Goal: Task Accomplishment & Management: Use online tool/utility

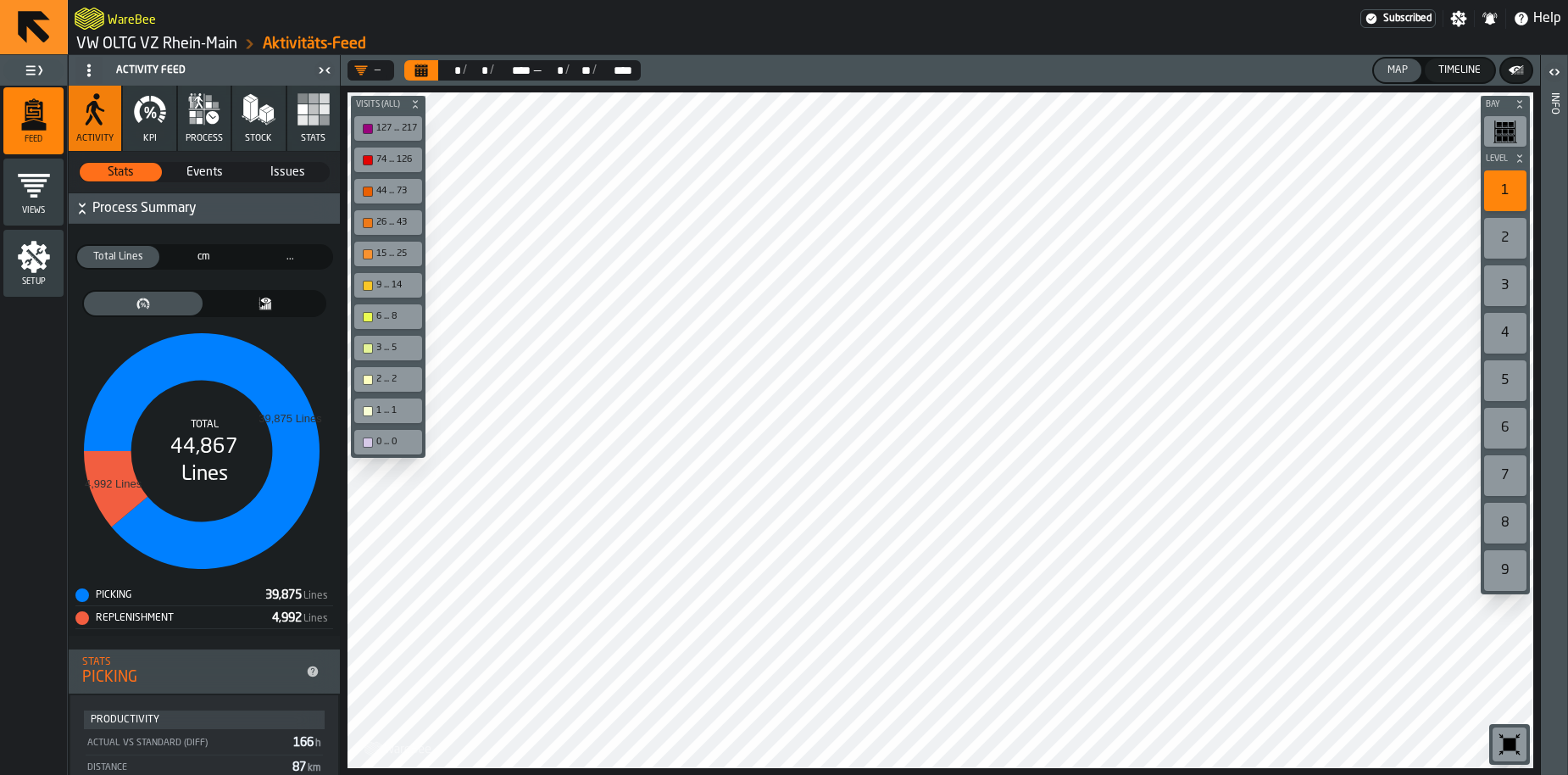
click at [152, 42] on link "VW OLTG VZ Rhein-Main" at bounding box center [156, 44] width 161 height 19
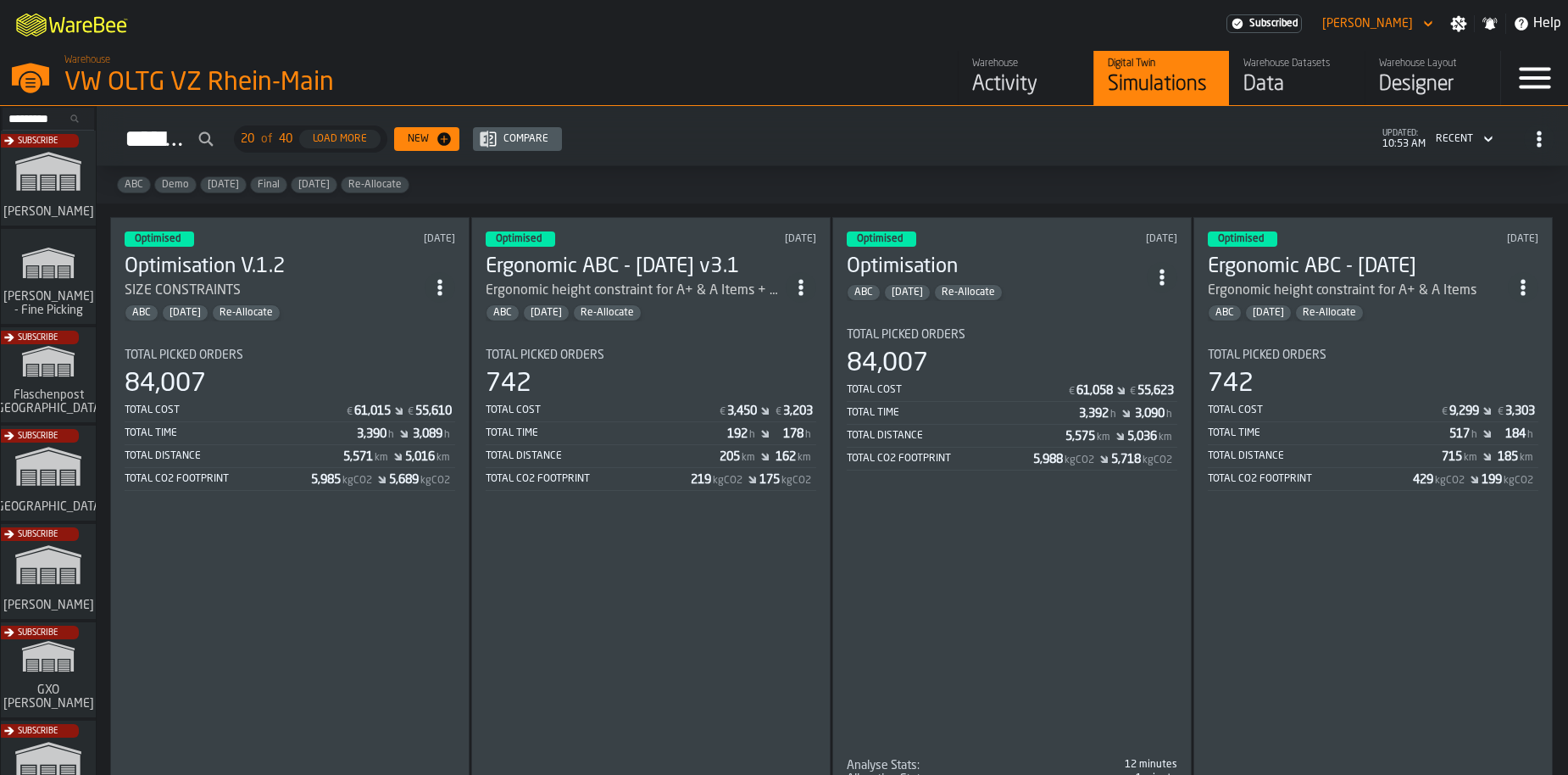
click at [1262, 77] on div "Data" at bounding box center [1297, 85] width 107 height 27
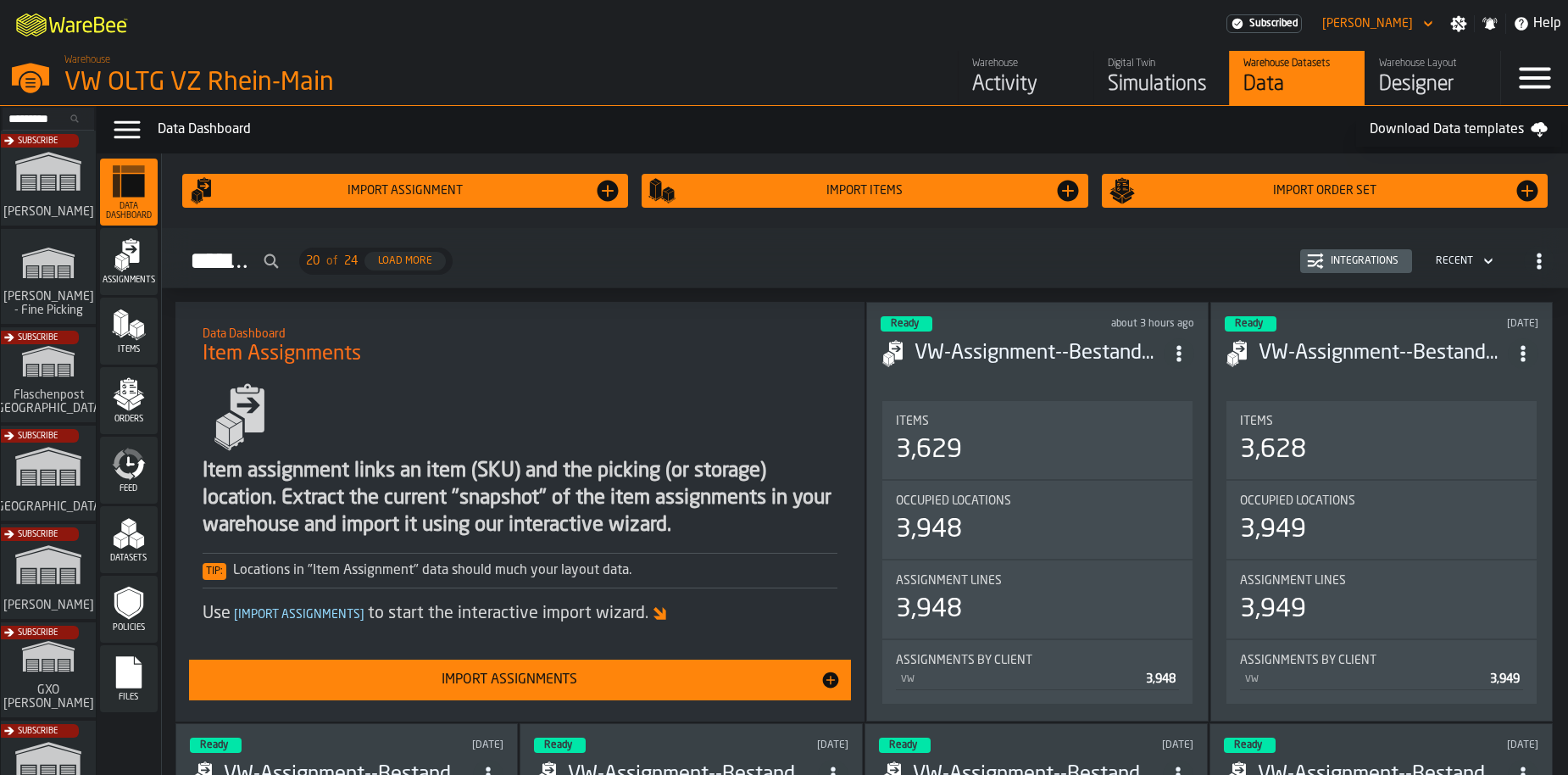
click at [127, 470] on icon "menu Feed" at bounding box center [129, 464] width 34 height 34
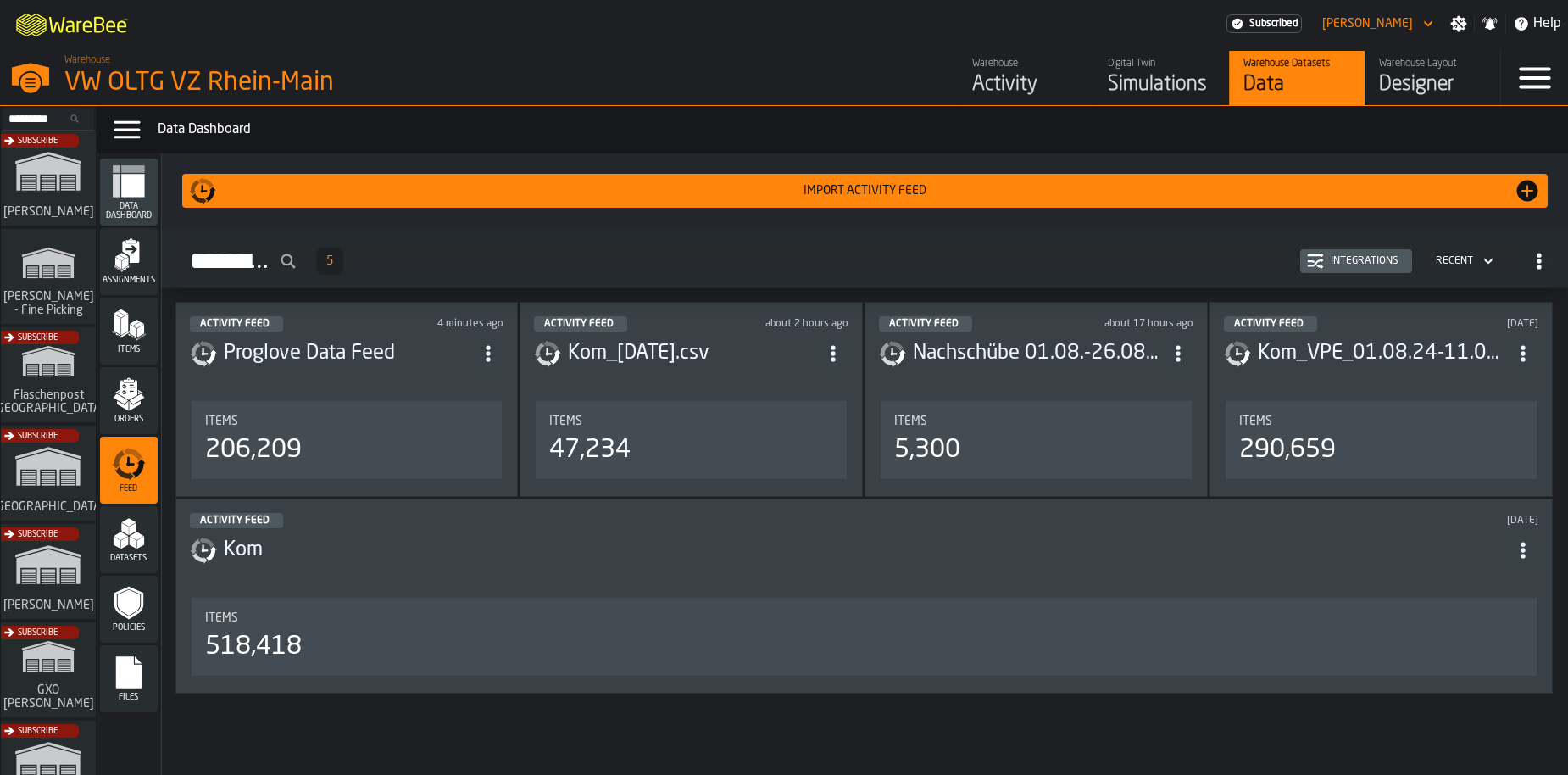
click at [1349, 262] on div "Integrations" at bounding box center [1364, 261] width 81 height 12
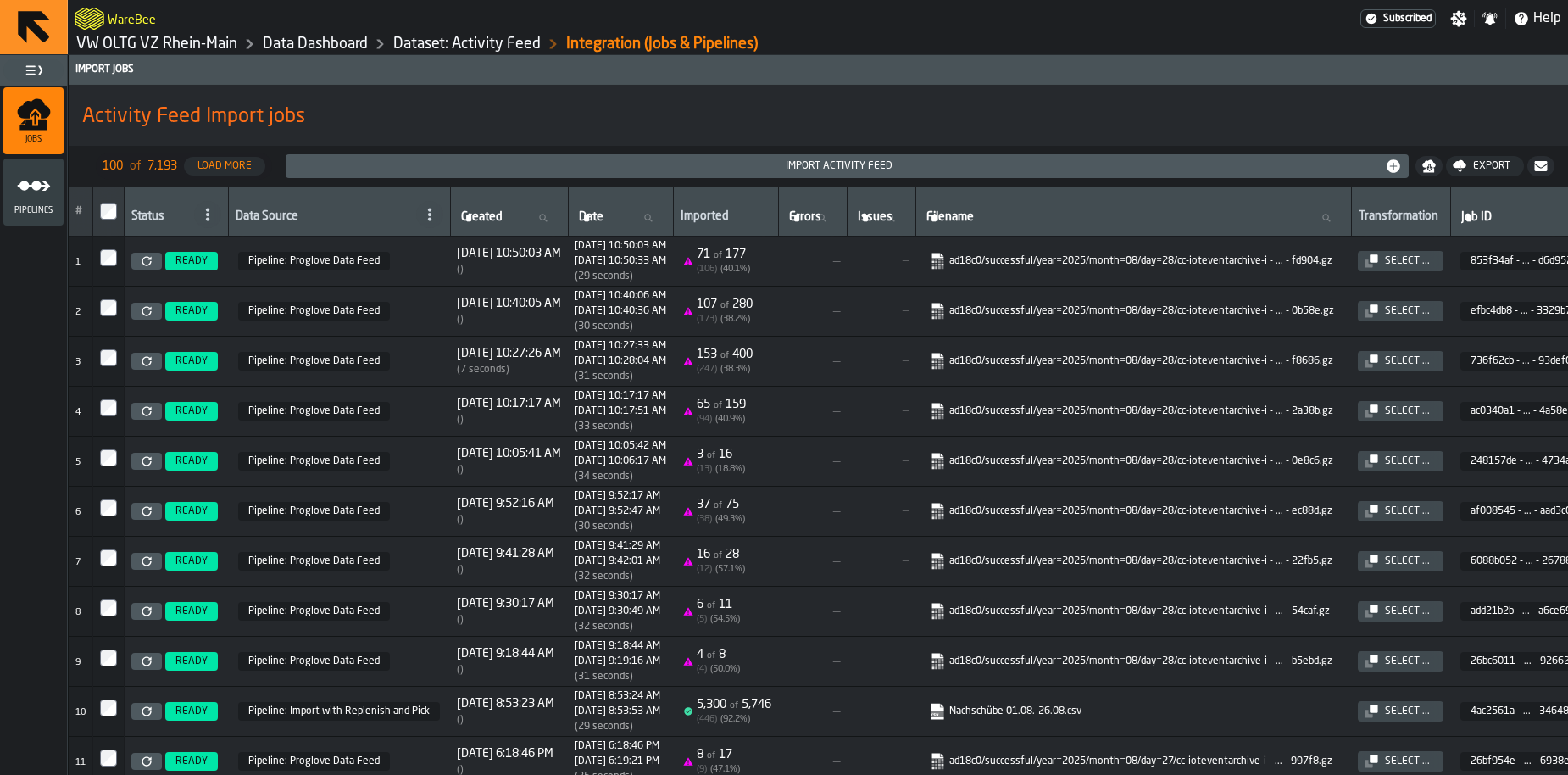
click at [423, 218] on icon at bounding box center [429, 215] width 13 height 13
click at [400, 203] on div "Data Source" at bounding box center [339, 211] width 208 height 34
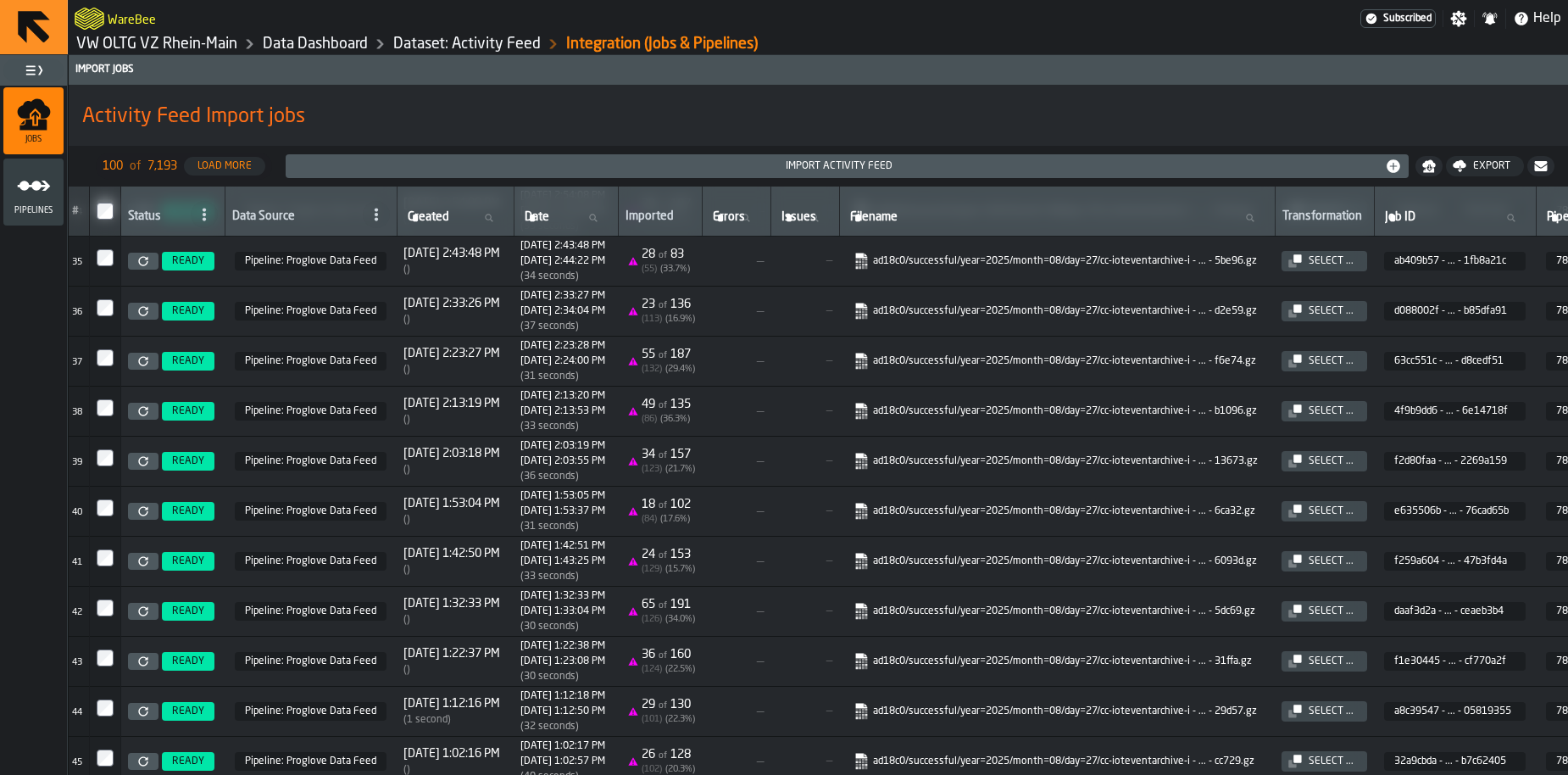
scroll to position [1700, 4]
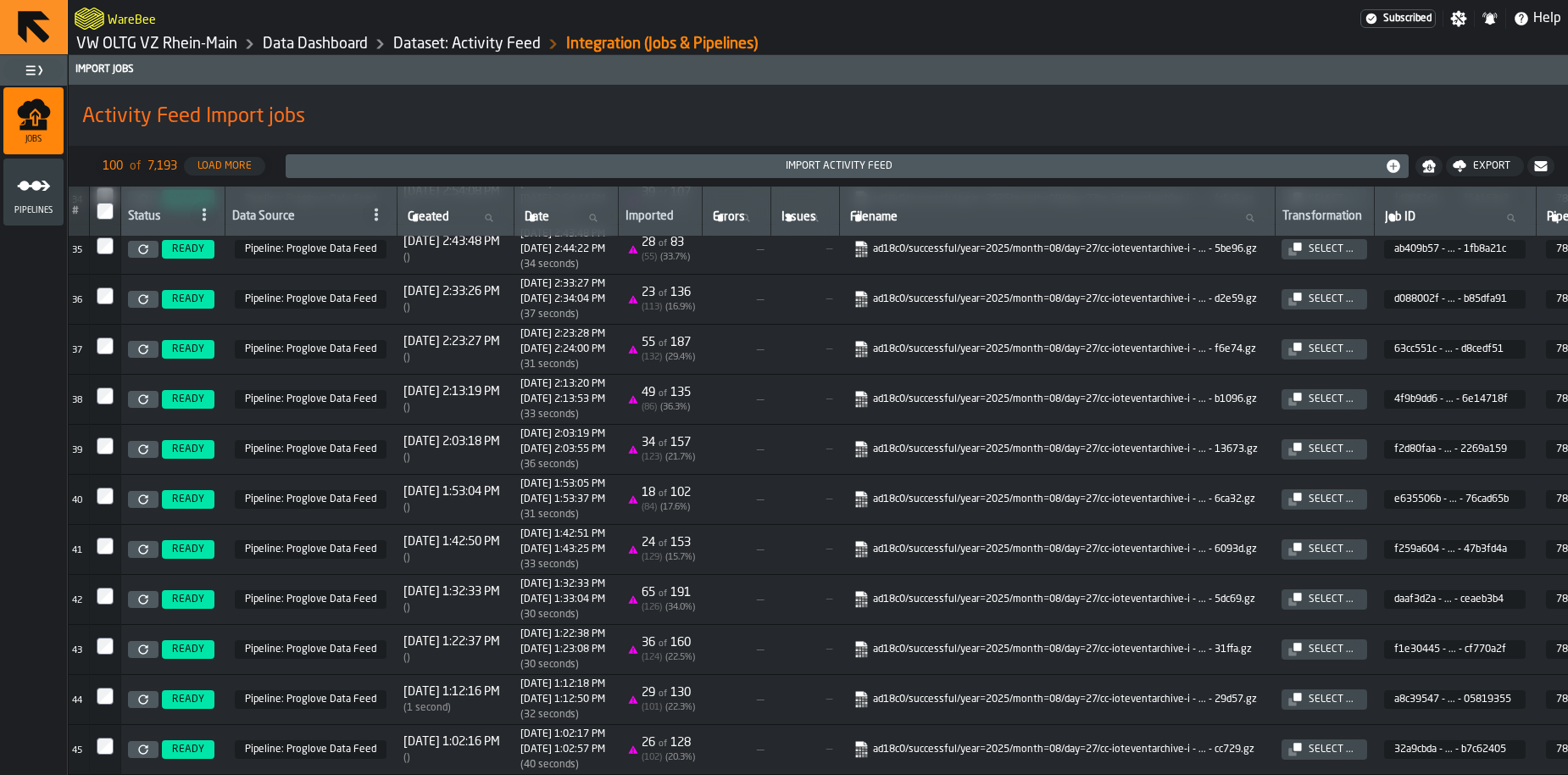
click at [385, 218] on span at bounding box center [376, 214] width 27 height 27
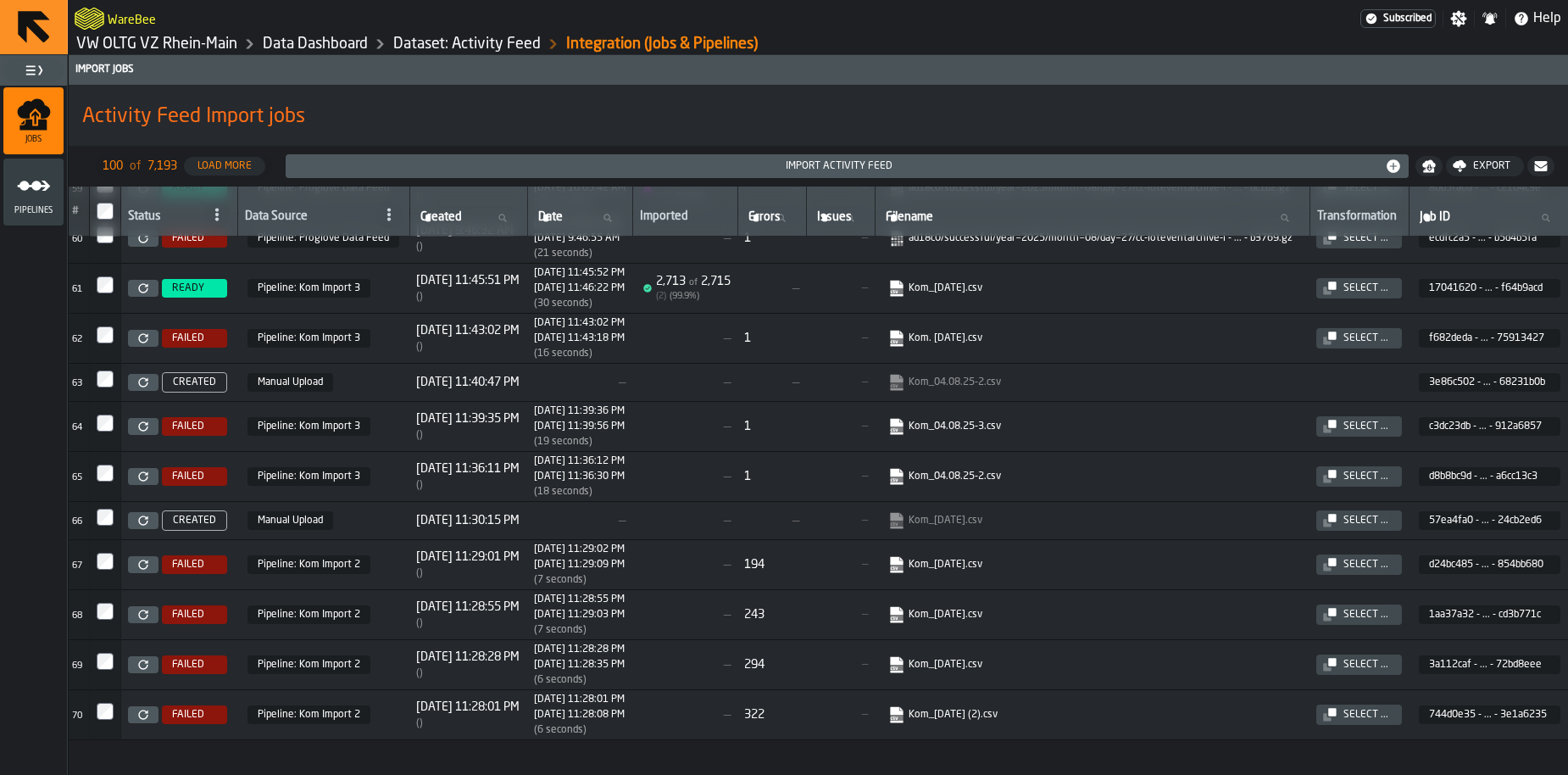
scroll to position [2824, 4]
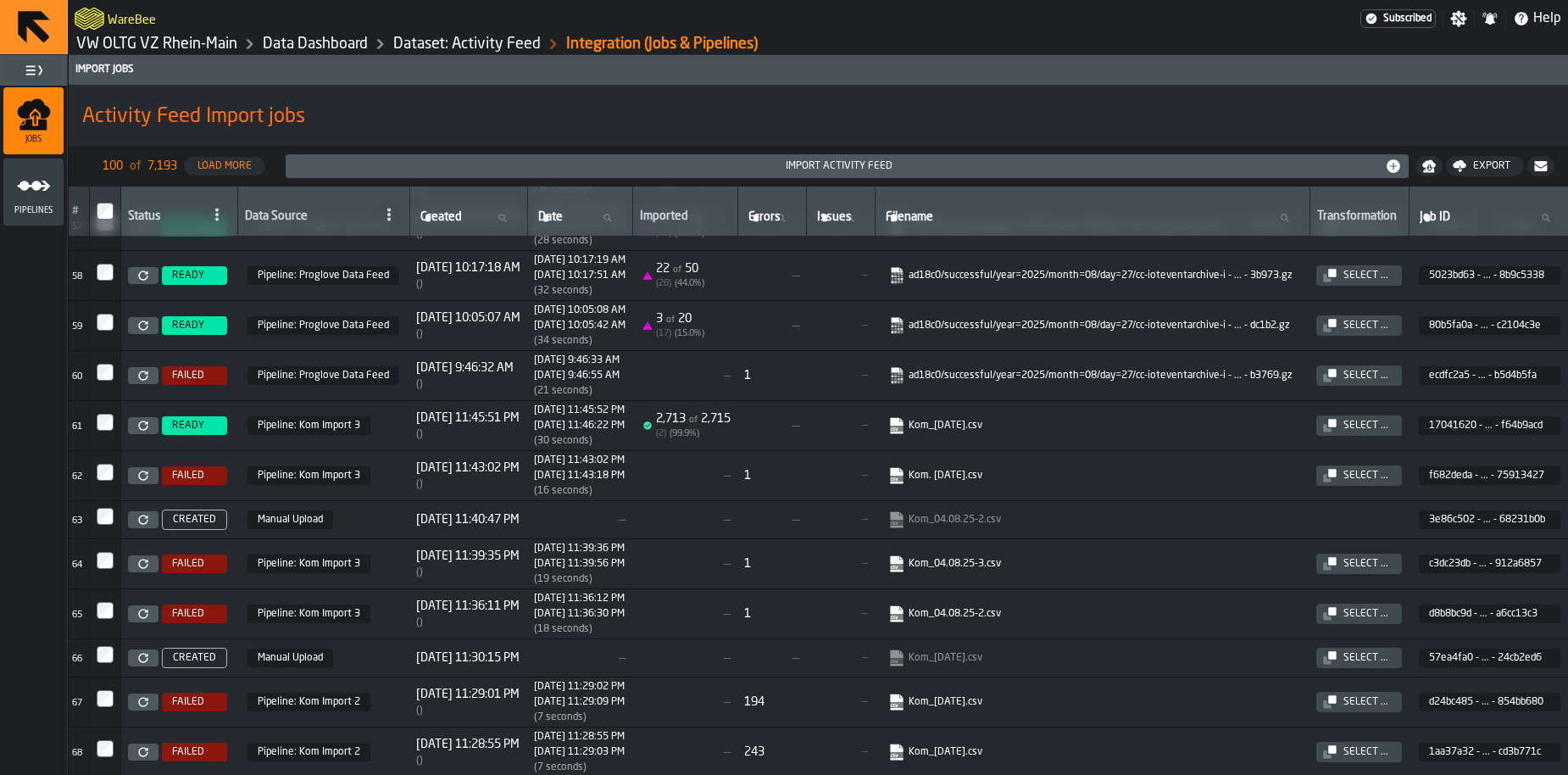
click at [697, 423] on span "of" at bounding box center [693, 420] width 8 height 9
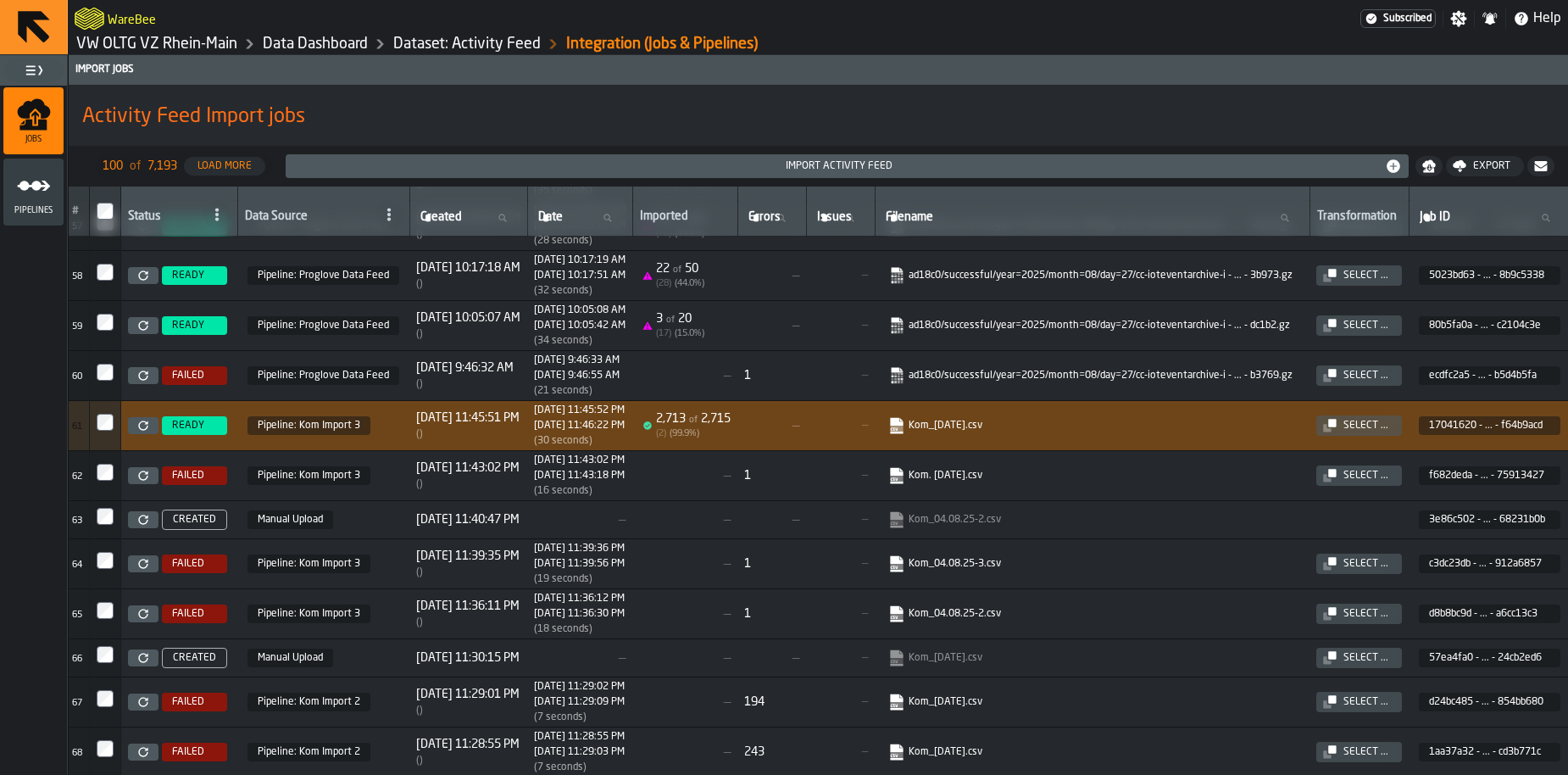
click at [145, 429] on icon at bounding box center [143, 426] width 10 height 10
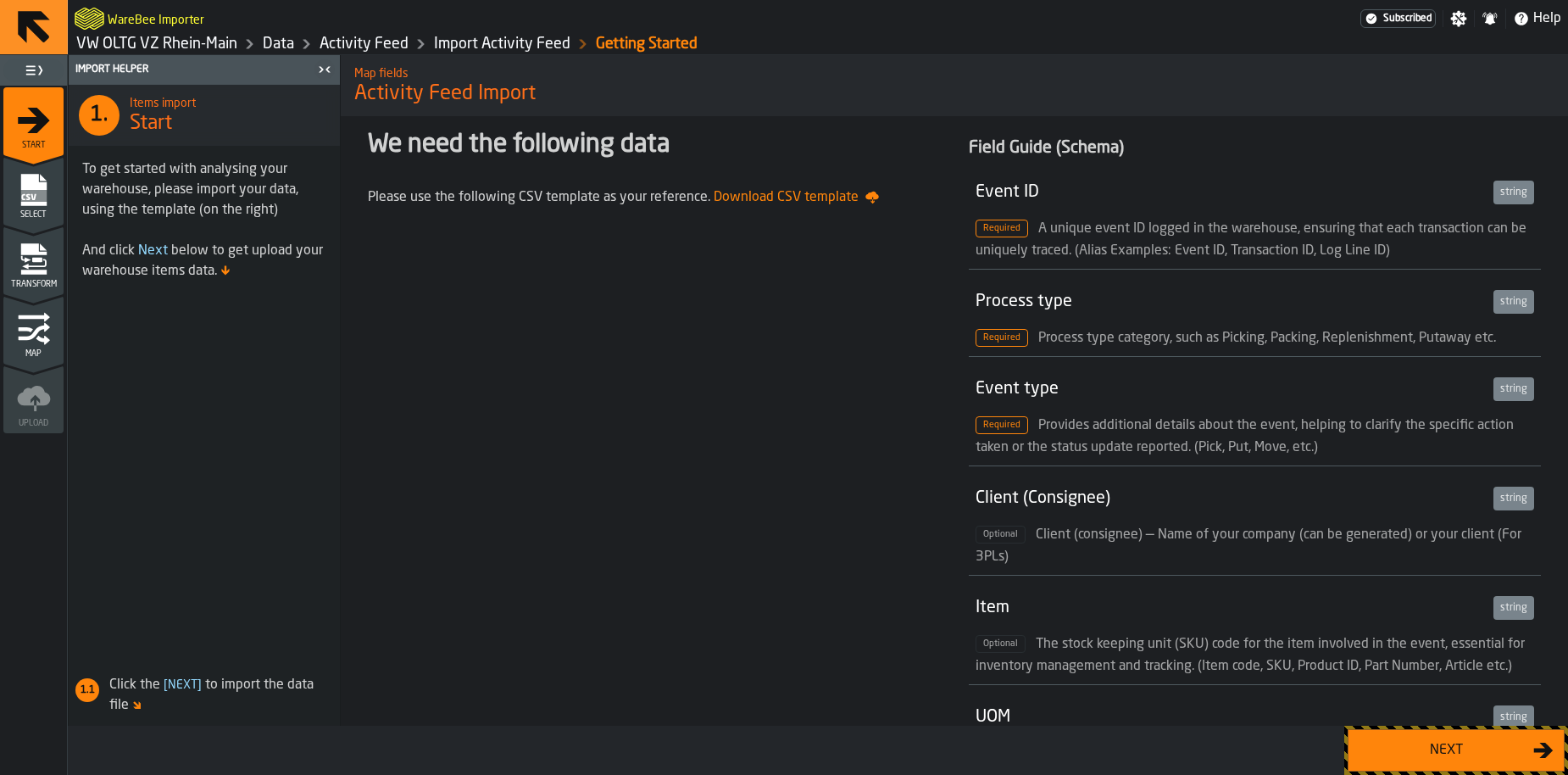
click at [22, 270] on icon "menu Transform" at bounding box center [33, 271] width 25 height 5
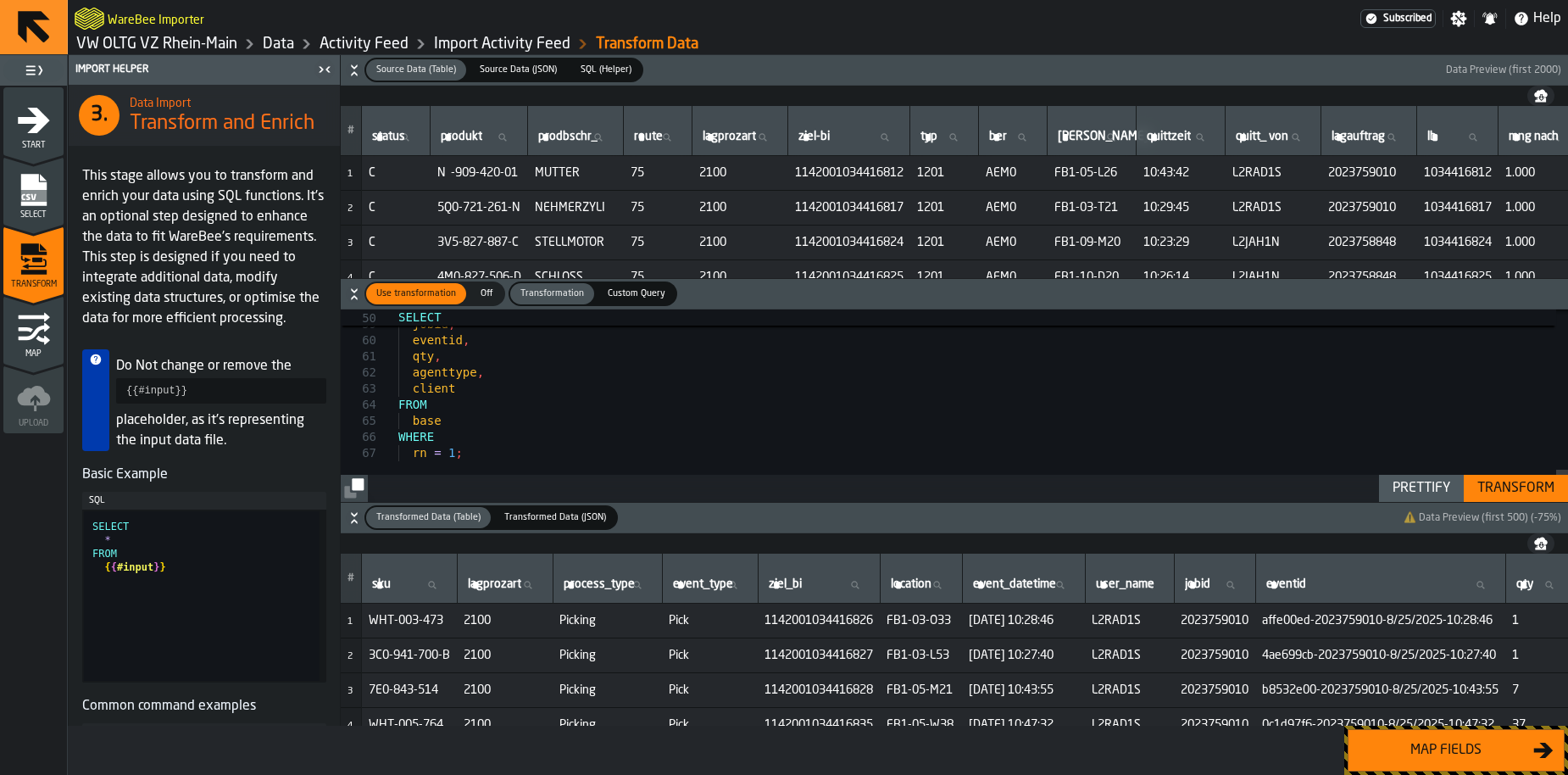
click at [1518, 487] on div "Transform" at bounding box center [1515, 489] width 90 height 21
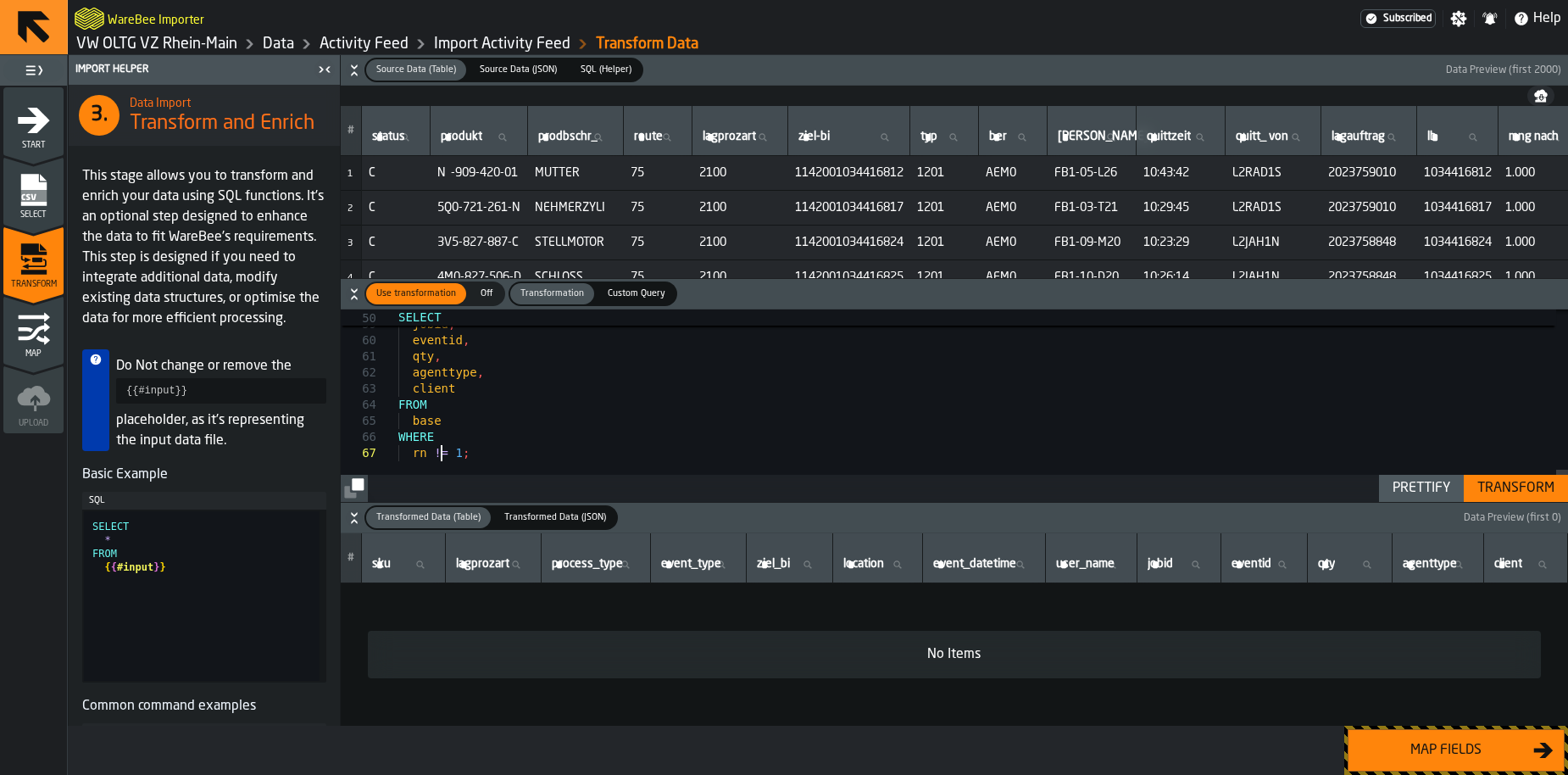
type textarea "**********"
click at [1497, 70] on span "Data Preview (first 2000)" at bounding box center [1503, 70] width 115 height 12
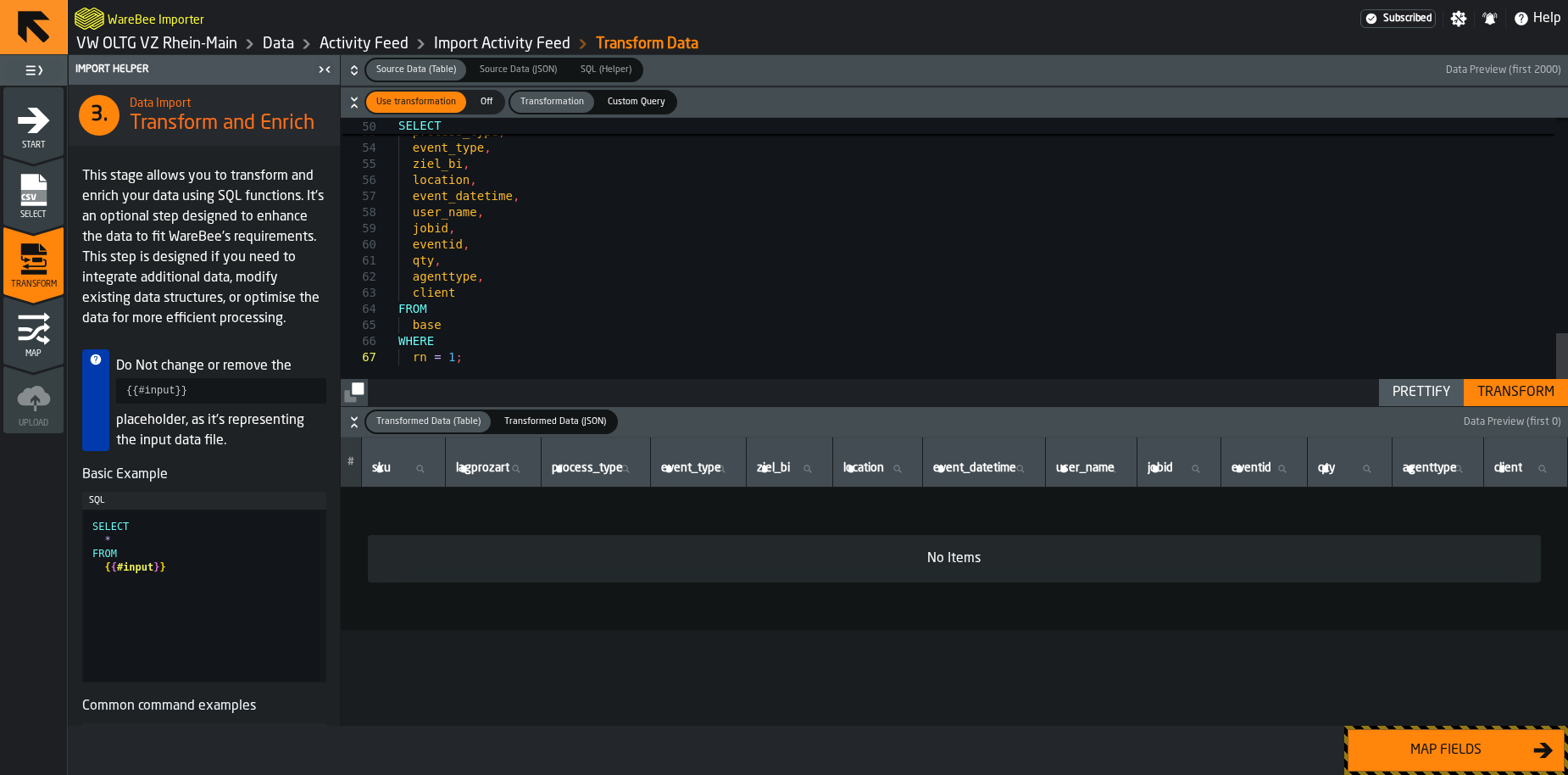
click at [1466, 73] on span "Data Preview (first 2000)" at bounding box center [1503, 70] width 115 height 12
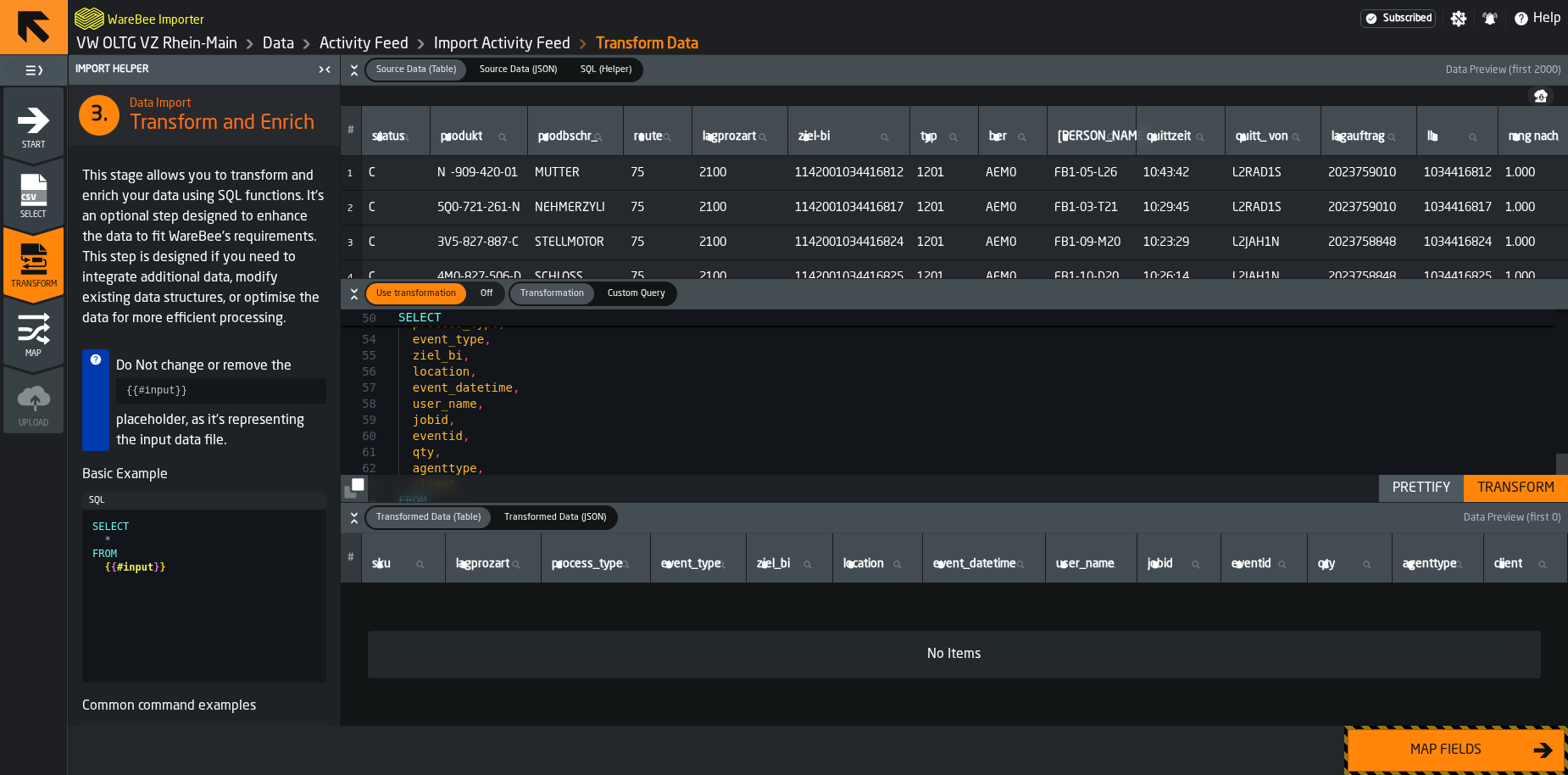
click at [1466, 73] on span "Data Preview (first 2000)" at bounding box center [1503, 70] width 115 height 12
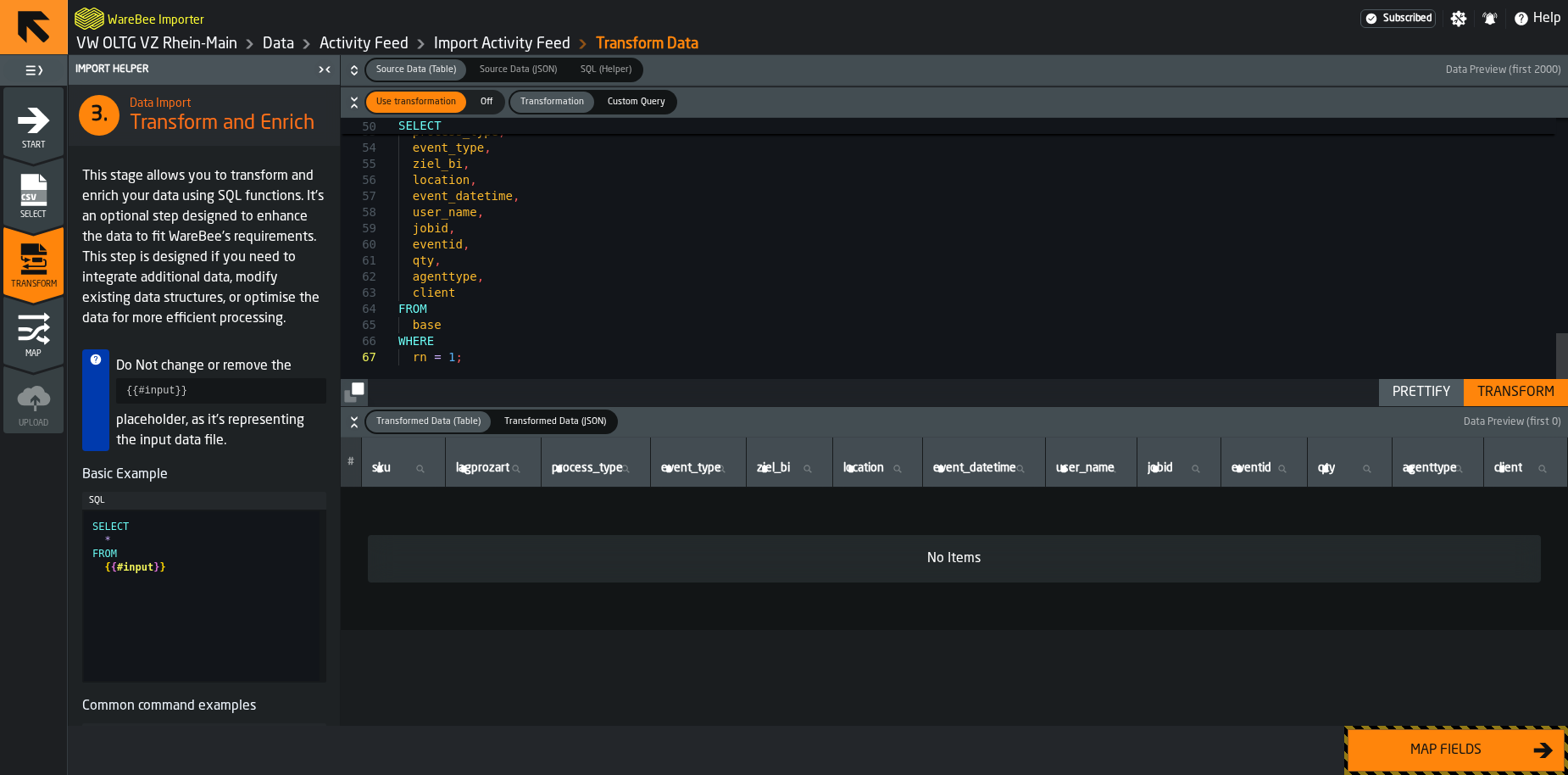
click at [1466, 73] on span "Data Preview (first 2000)" at bounding box center [1503, 70] width 115 height 12
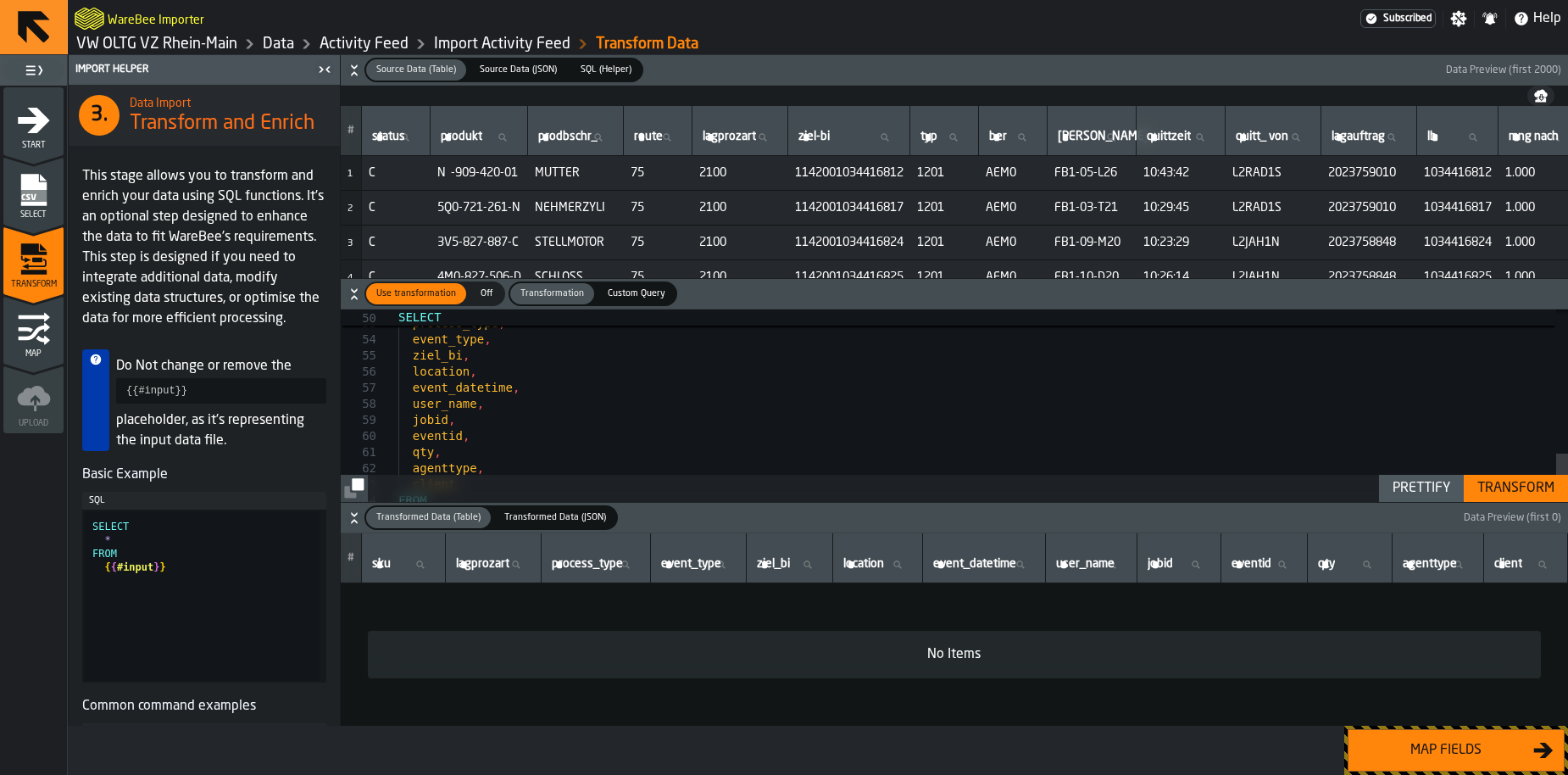
click at [1475, 77] on h6 "Source Data (Table) Source Data (Table) Source Data (JSON) Source Data (JSON) S…" at bounding box center [954, 70] width 1221 height 24
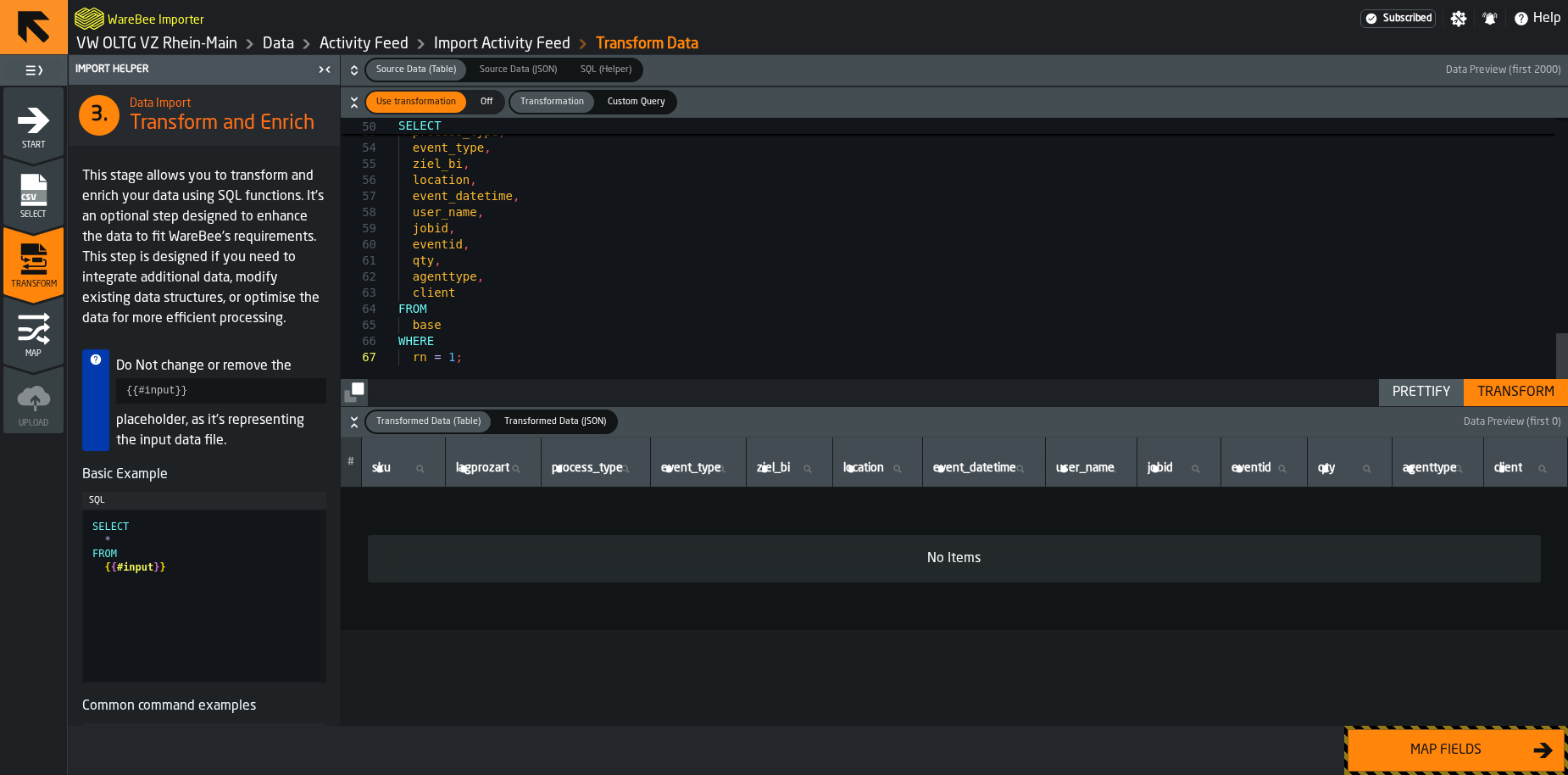
click at [1475, 77] on h6 "Source Data (Table) Source Data (Table) Source Data (JSON) Source Data (JSON) S…" at bounding box center [954, 70] width 1221 height 24
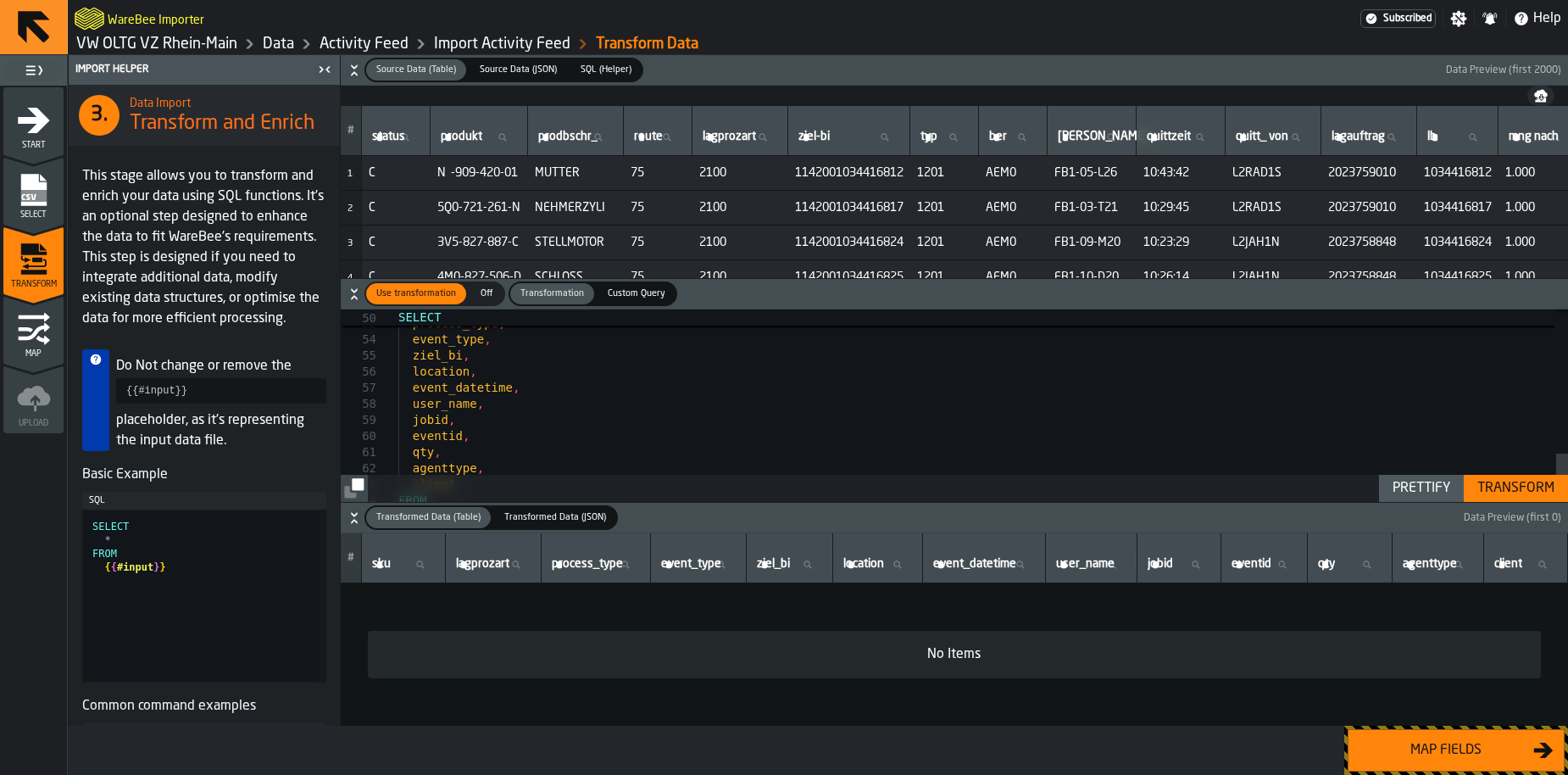
click at [1402, 735] on button "Map fields" at bounding box center [1456, 750] width 217 height 42
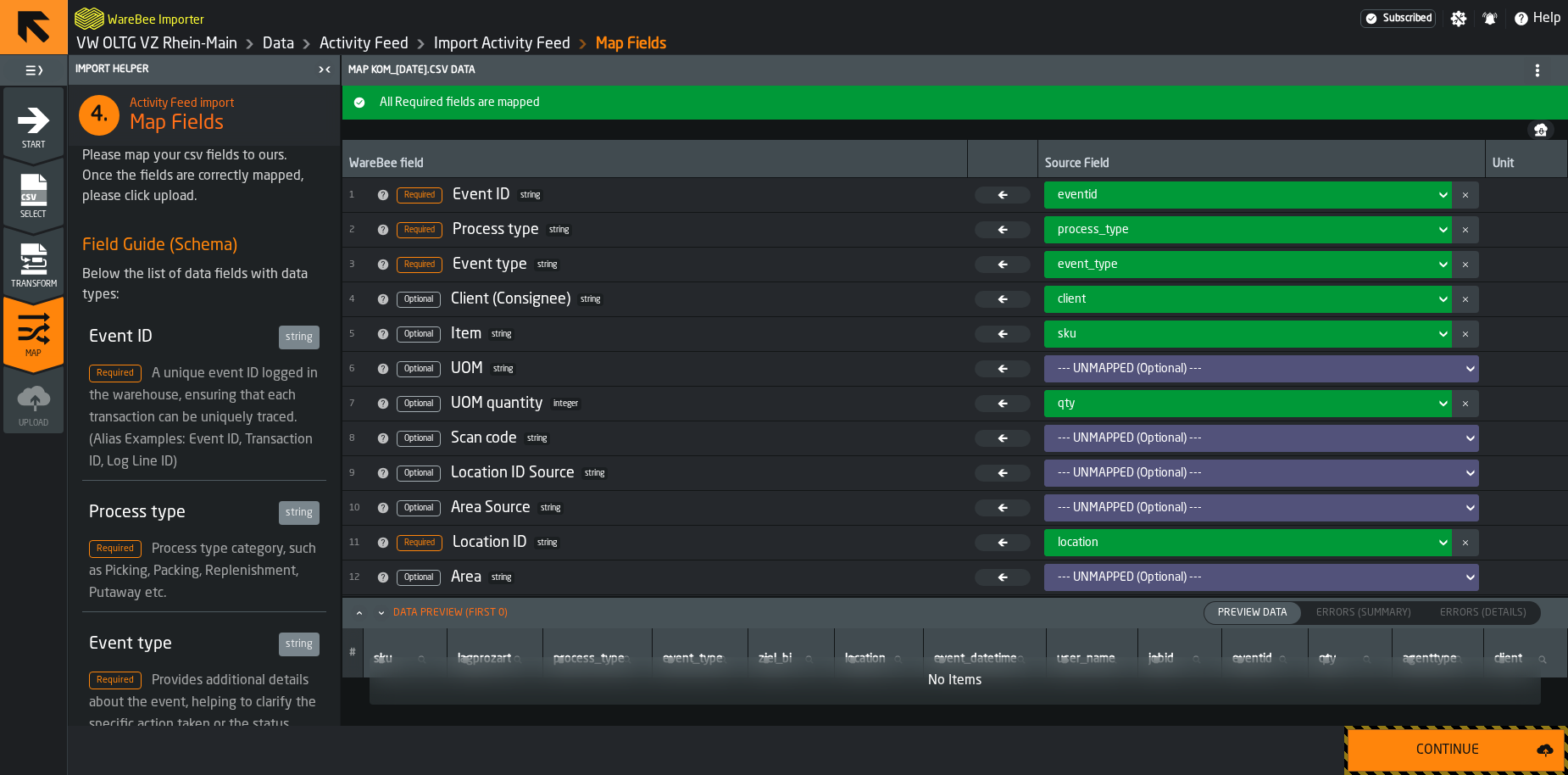
click at [1440, 756] on div "Continue" at bounding box center [1447, 751] width 178 height 21
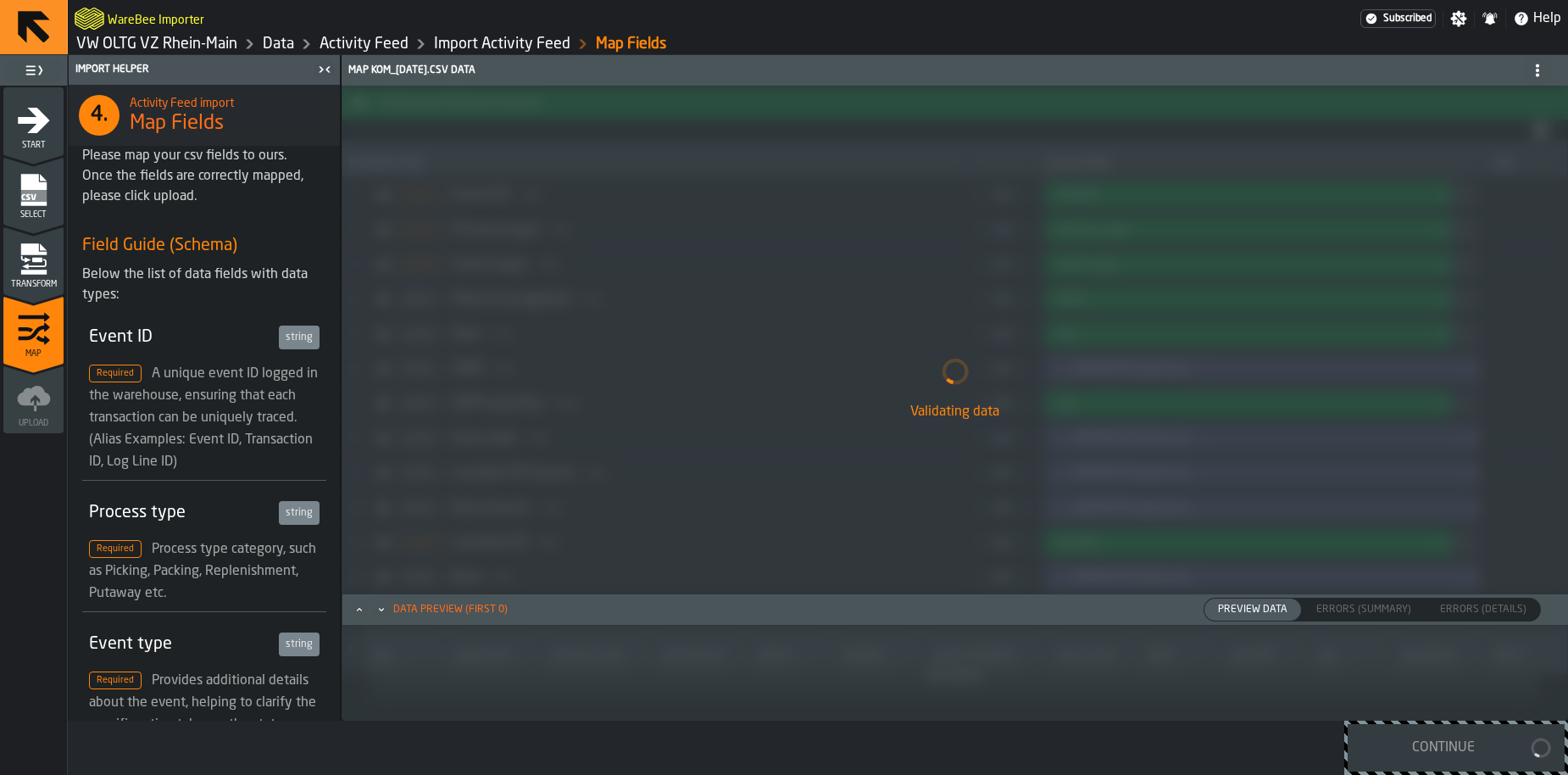
click at [60, 275] on div "Transform" at bounding box center [34, 266] width 60 height 47
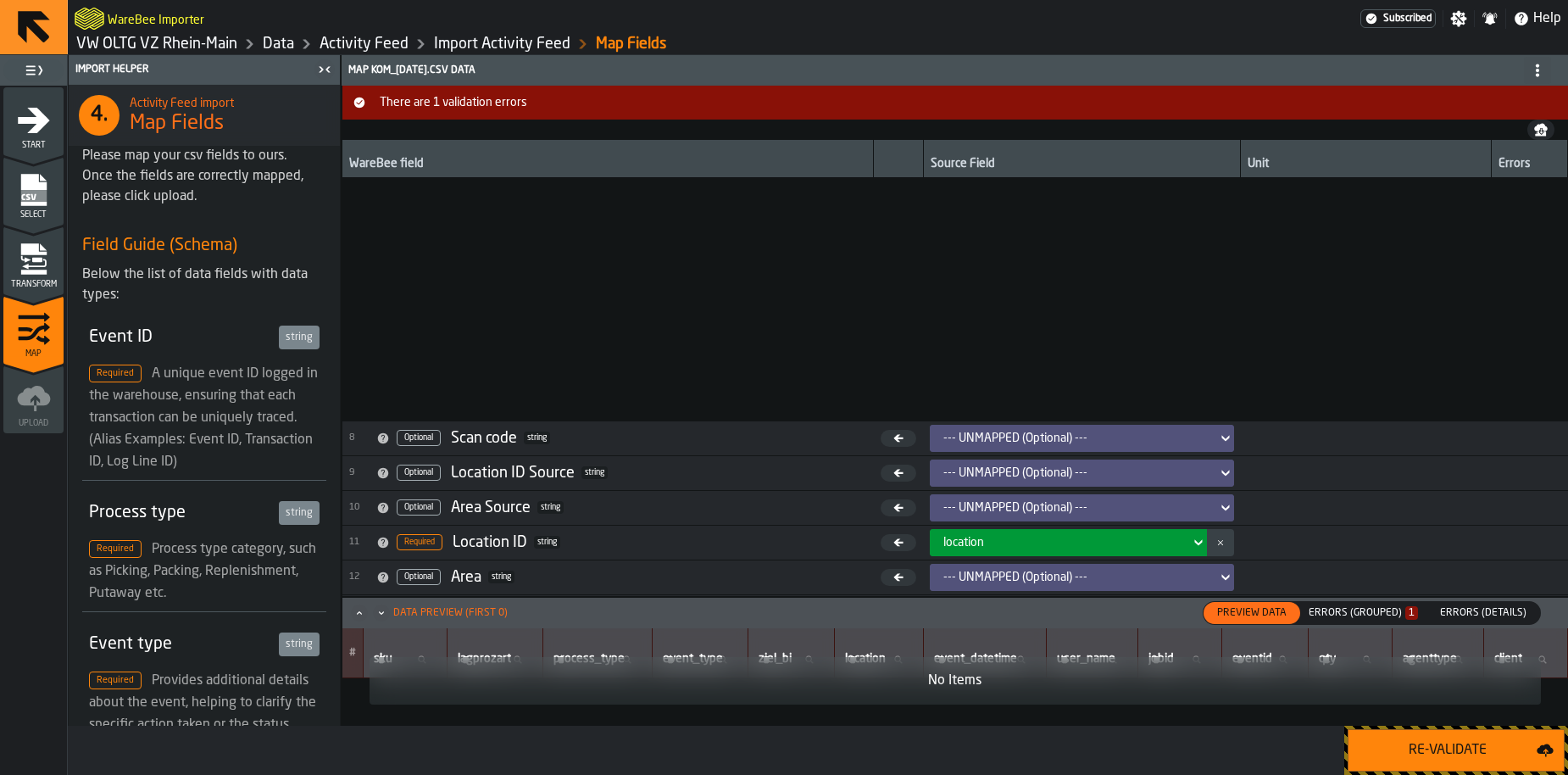
scroll to position [350, 0]
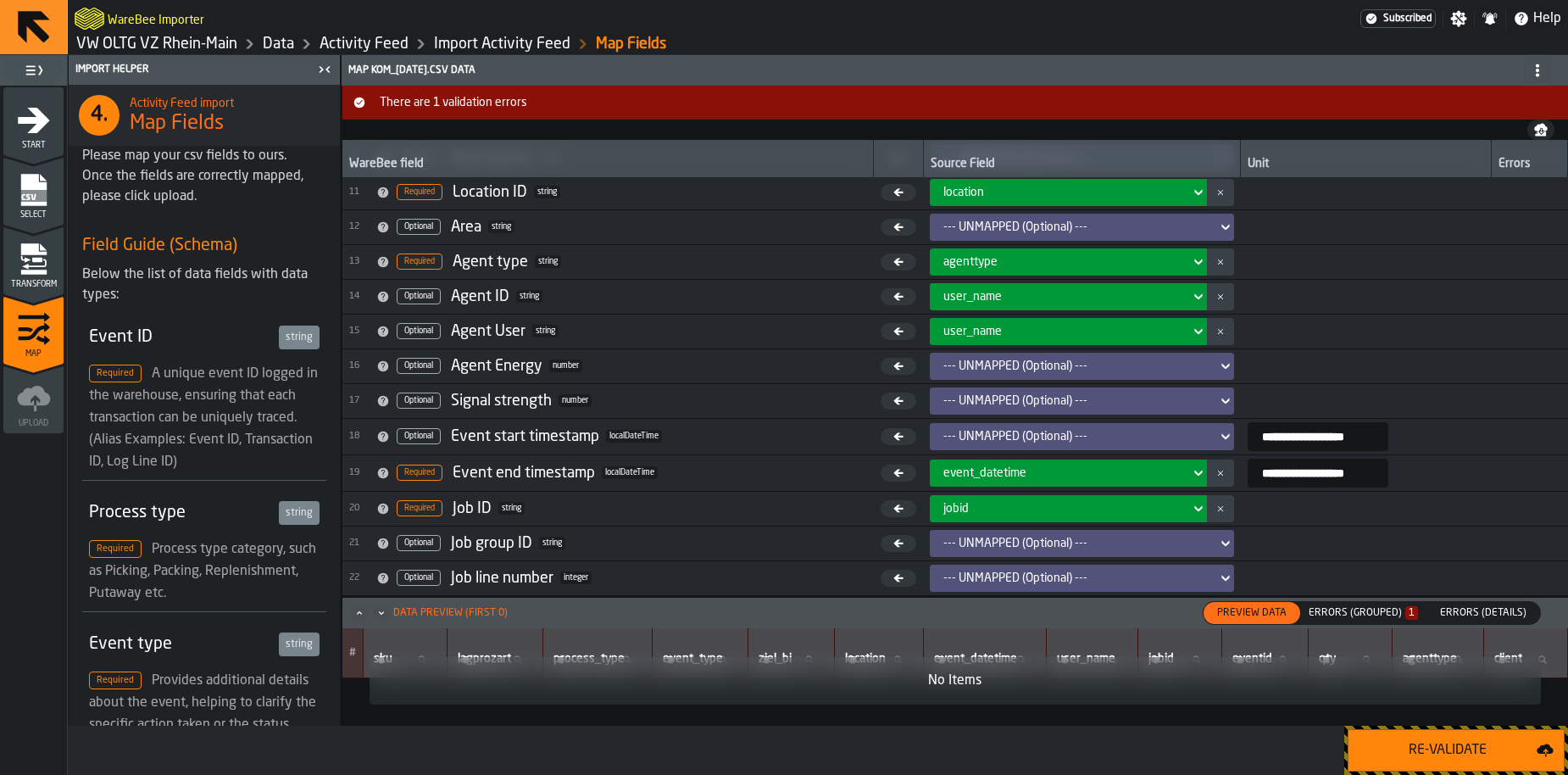
click at [1348, 610] on div "Errors (Grouped) 1" at bounding box center [1363, 613] width 109 height 12
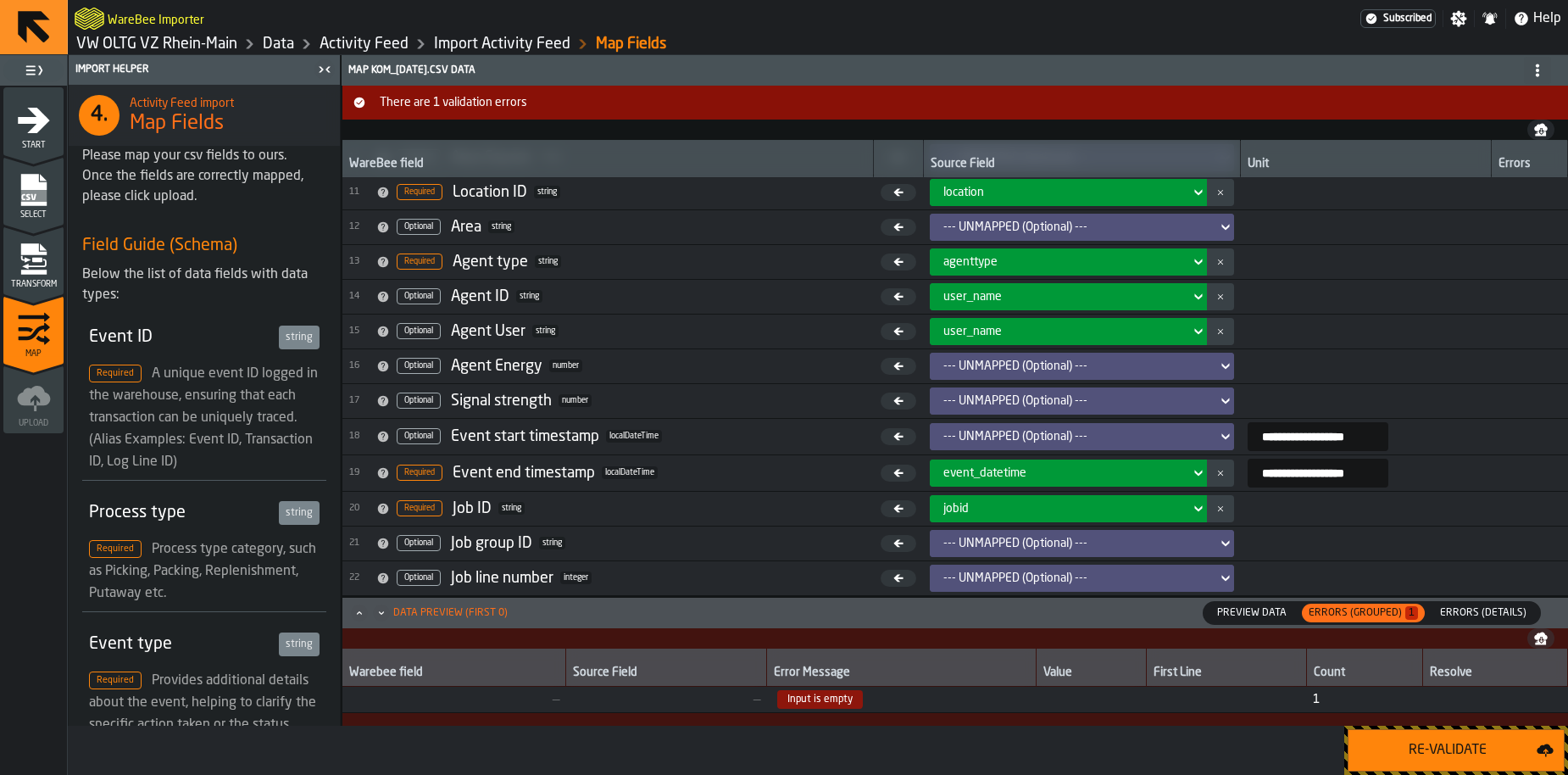
click at [1498, 614] on span "Errors (Details)" at bounding box center [1483, 613] width 100 height 15
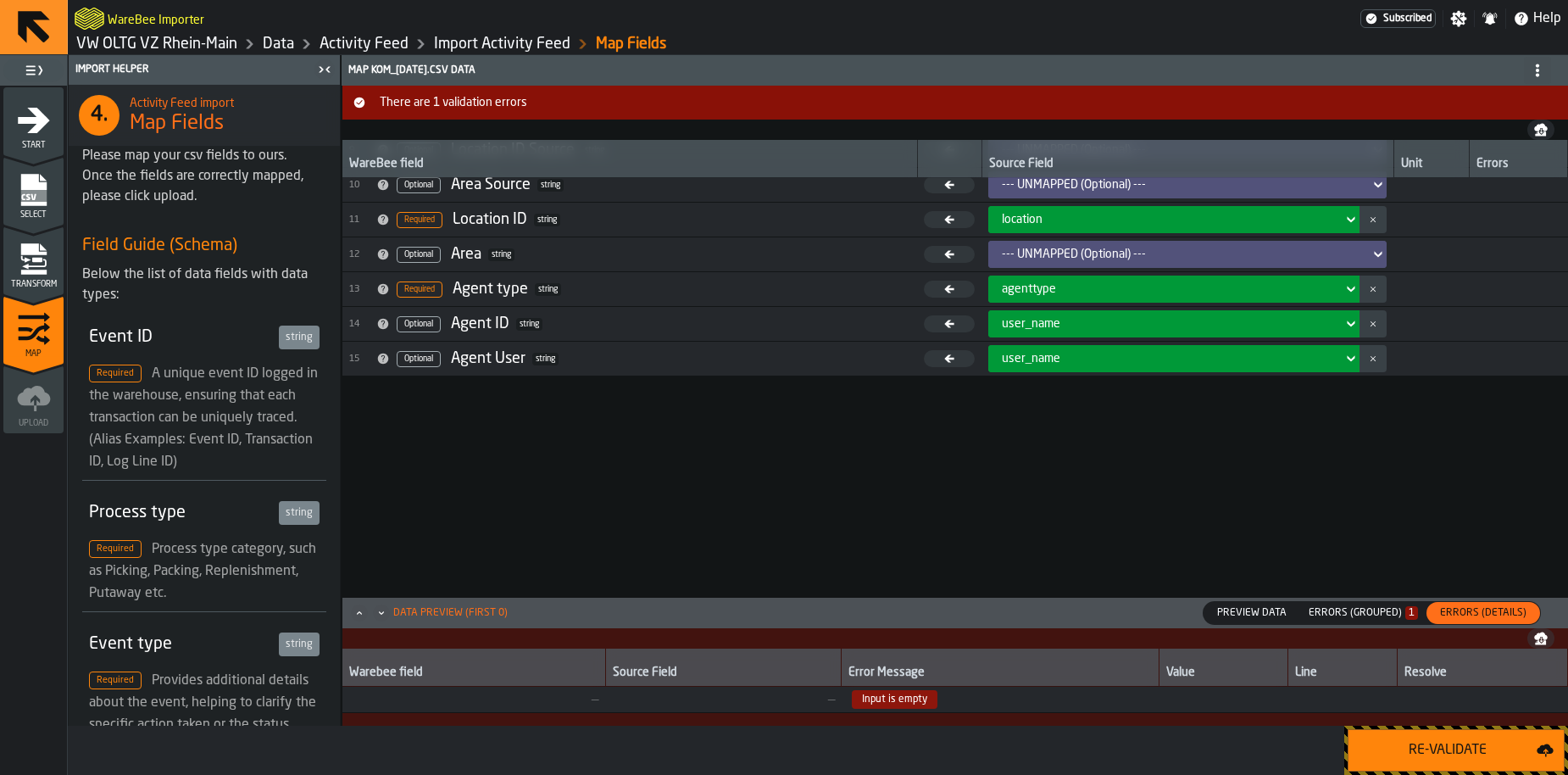
scroll to position [0, 0]
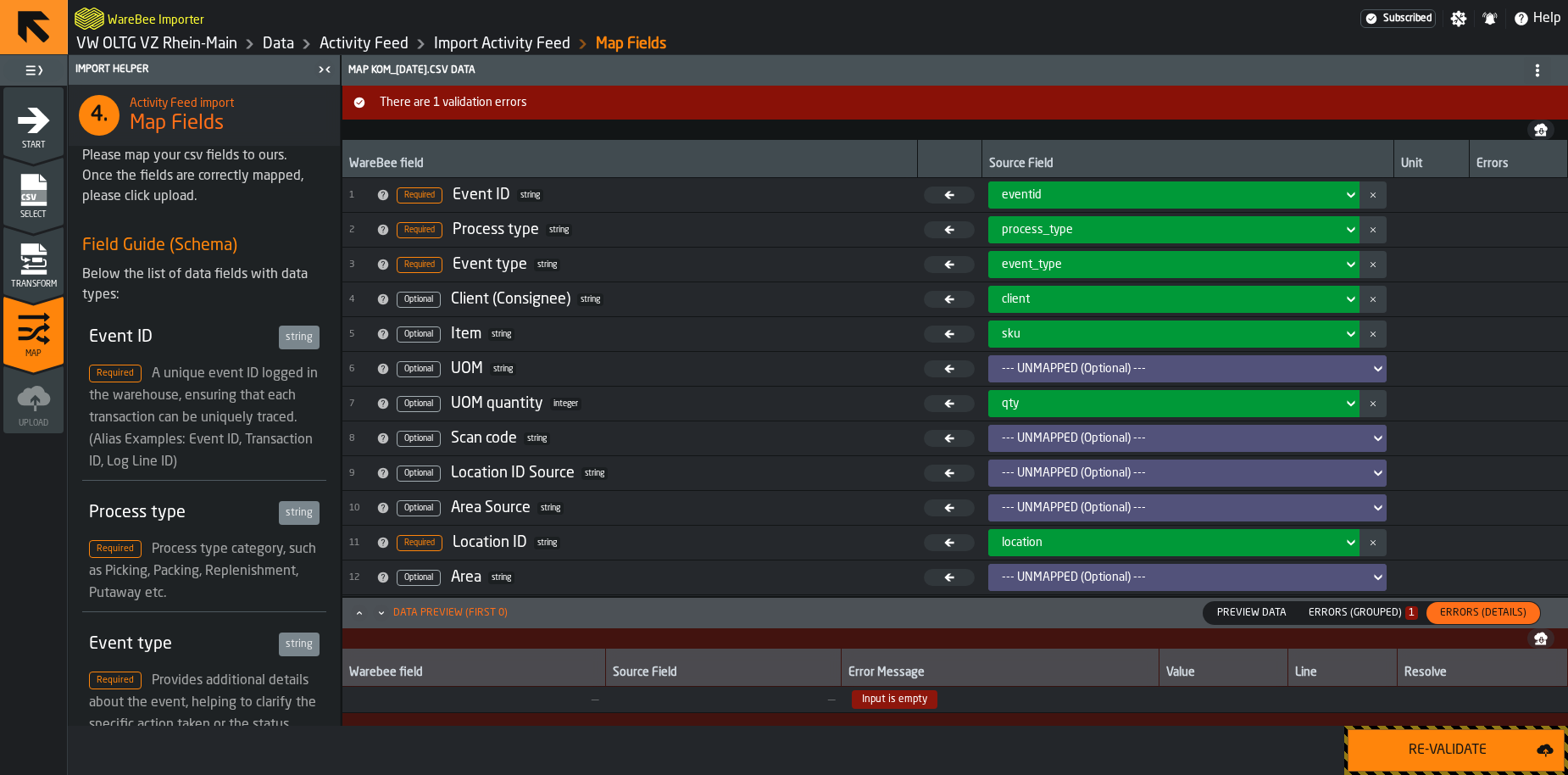
click at [56, 266] on div "Transform" at bounding box center [34, 266] width 60 height 47
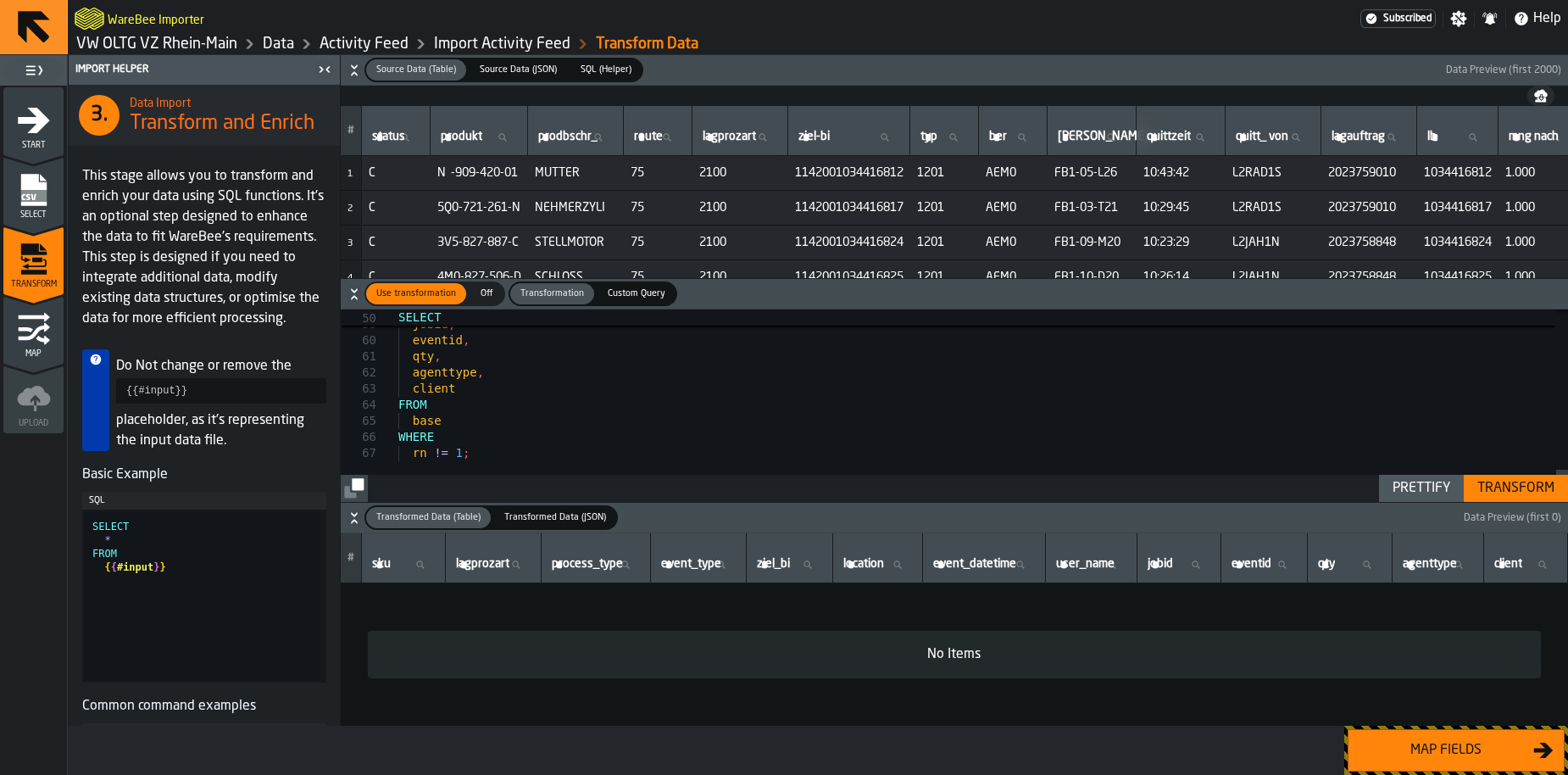
type textarea "**********"
click at [1489, 489] on div "Transform" at bounding box center [1515, 489] width 90 height 21
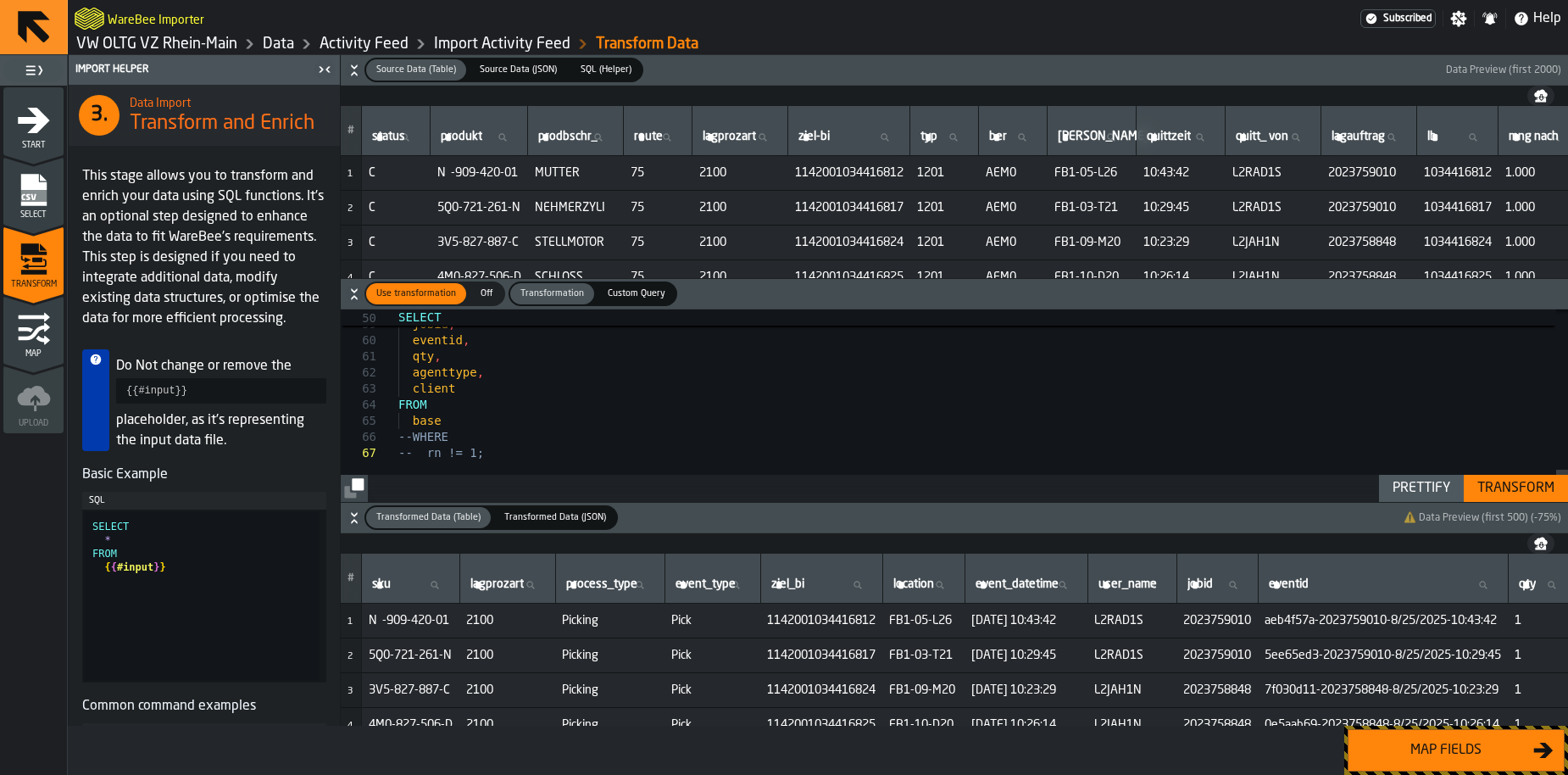
click at [1443, 758] on div "Map fields" at bounding box center [1445, 751] width 174 height 21
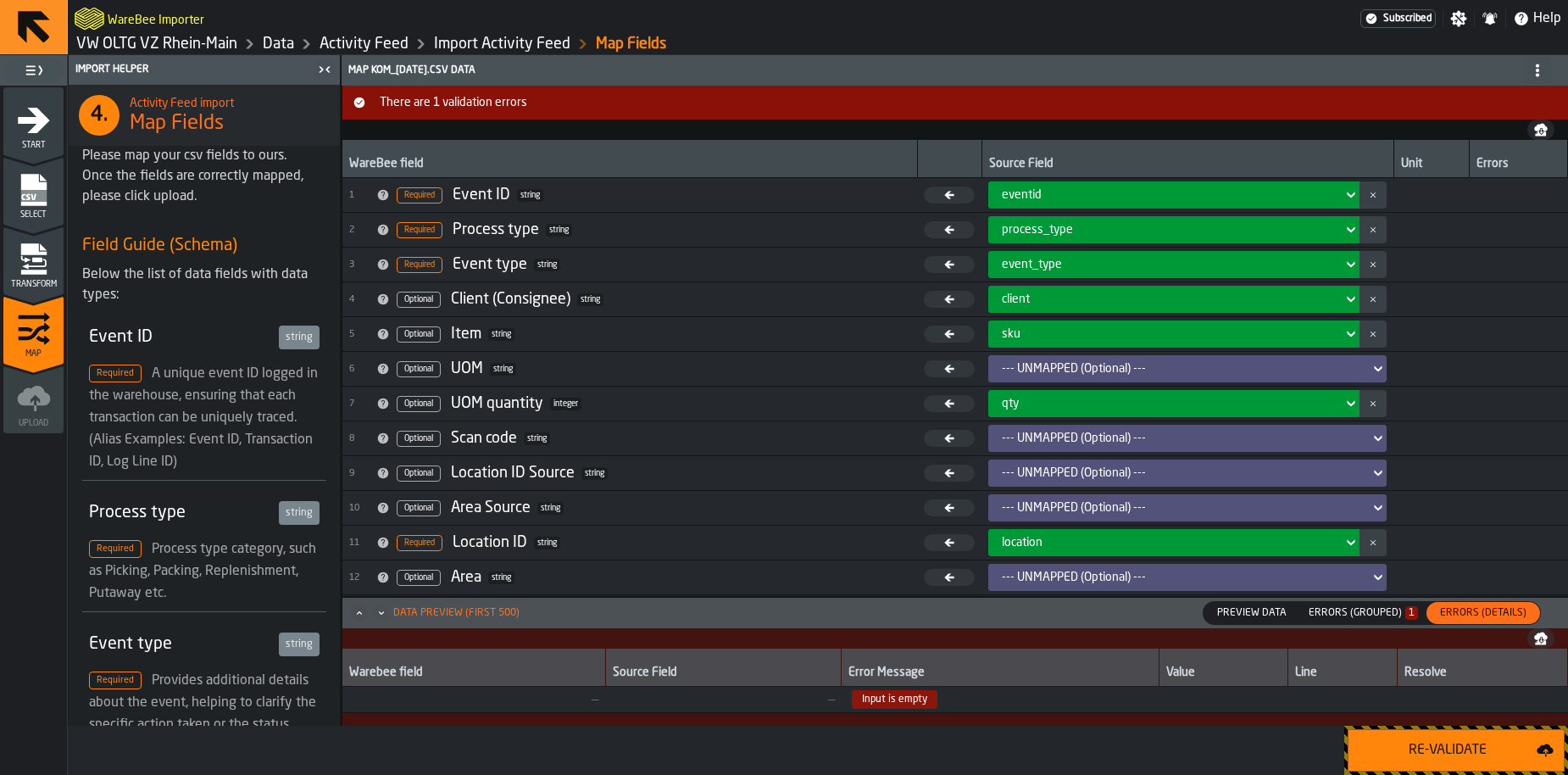
click at [1443, 758] on div "Re-Validate" at bounding box center [1447, 751] width 178 height 21
